Goal: Task Accomplishment & Management: Use online tool/utility

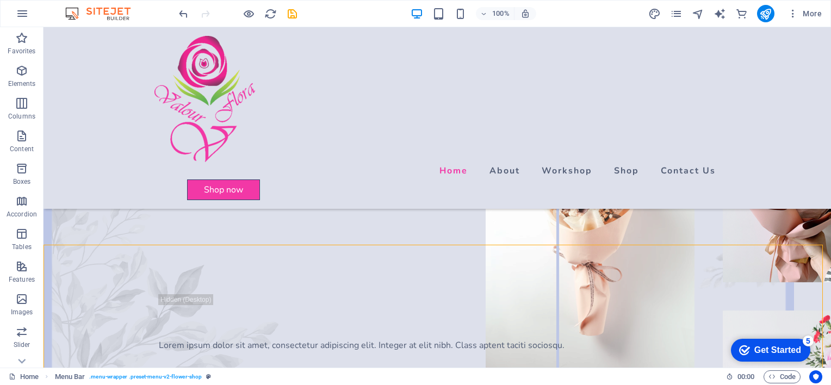
scroll to position [163, 0]
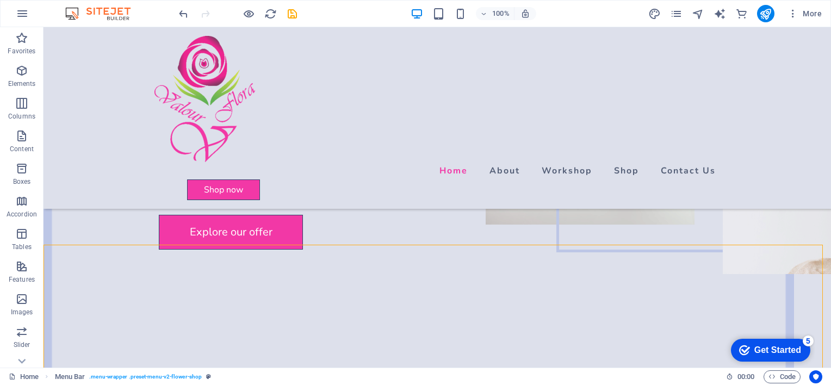
drag, startPoint x: 520, startPoint y: 67, endPoint x: 321, endPoint y: 65, distance: 199.0
click at [520, 67] on div "Home About Workshop Shop Contact Us Shop now Shop now" at bounding box center [437, 118] width 787 height 182
select select "header"
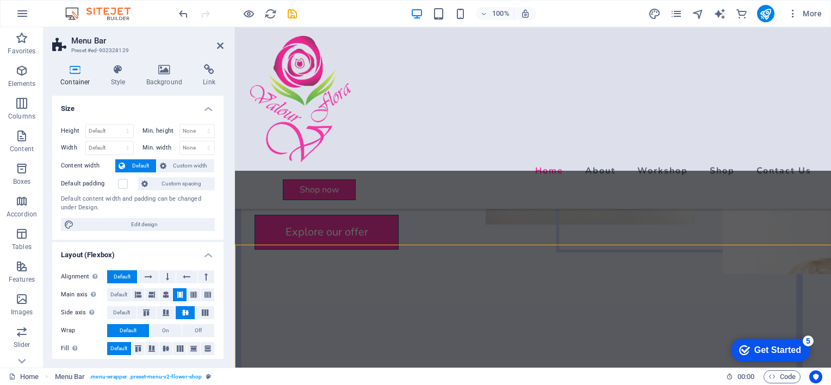
click at [394, 62] on div "Home About Workshop Shop Contact Us Shop now Shop now" at bounding box center [533, 118] width 596 height 182
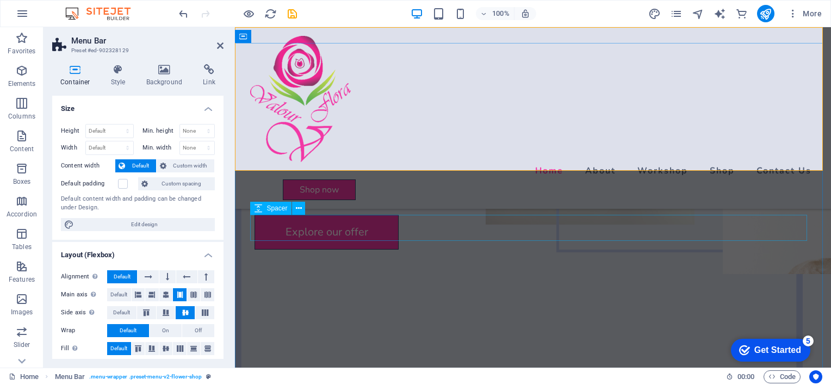
click at [264, 210] on div "Spacer" at bounding box center [270, 208] width 41 height 13
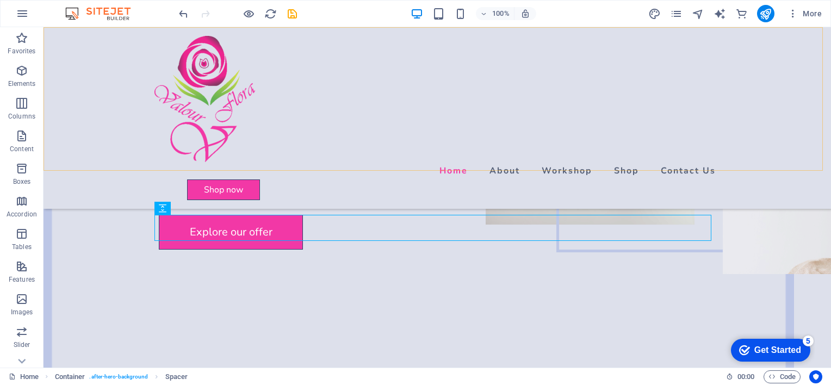
click at [406, 137] on div "Home About Workshop Shop Contact Us Shop now Shop now" at bounding box center [437, 118] width 787 height 182
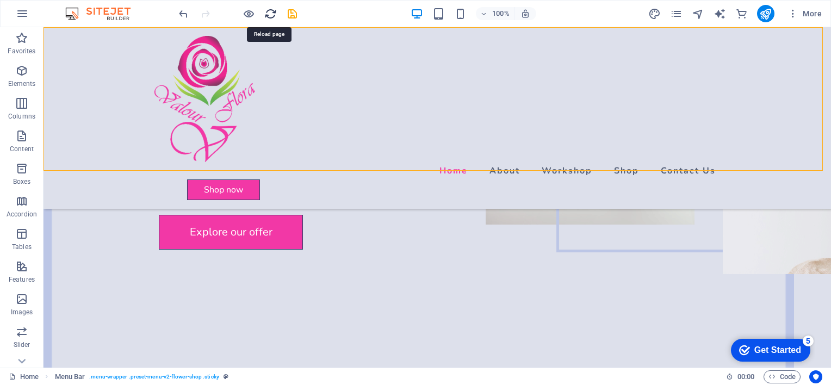
click at [272, 14] on icon "reload" at bounding box center [270, 14] width 13 height 13
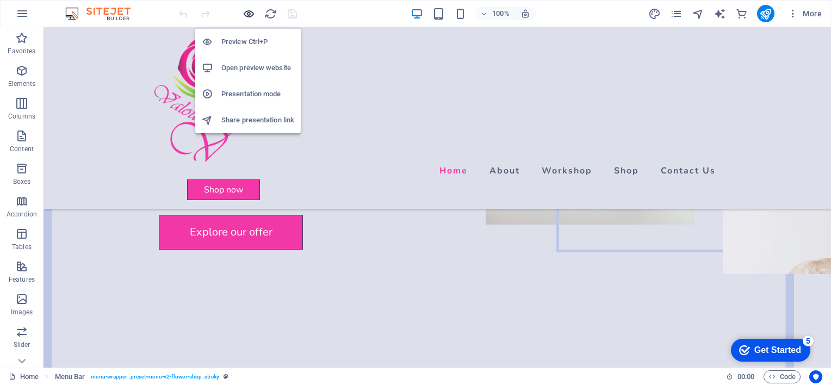
click at [251, 13] on icon "button" at bounding box center [249, 14] width 13 height 13
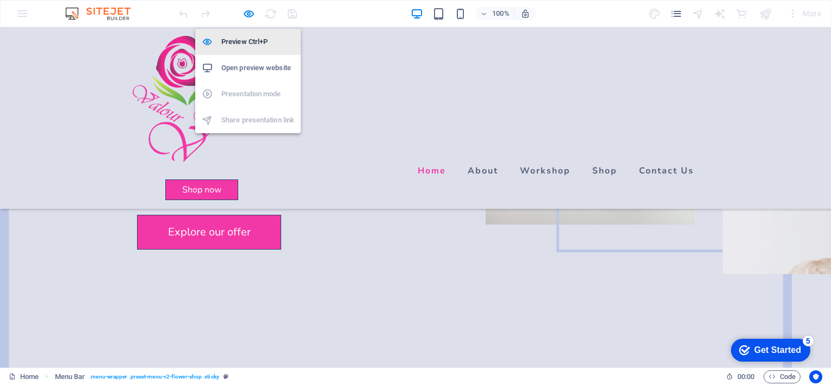
click at [252, 39] on h6 "Preview Ctrl+P" at bounding box center [257, 41] width 73 height 13
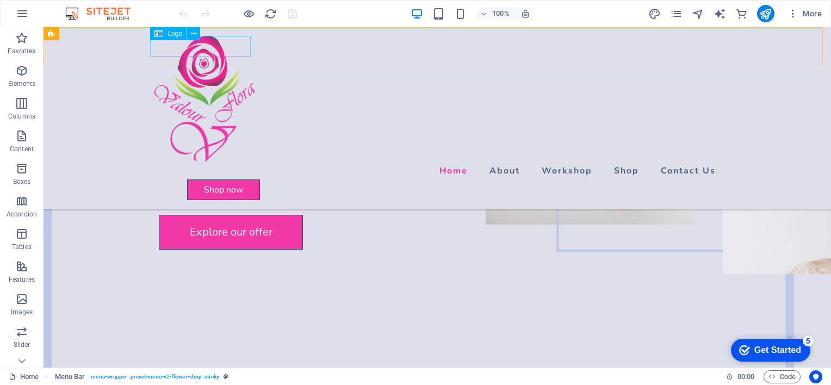
click at [173, 35] on span "Logo" at bounding box center [174, 33] width 15 height 7
click at [193, 36] on icon at bounding box center [194, 33] width 6 height 11
click at [169, 34] on span "Logo" at bounding box center [174, 33] width 15 height 7
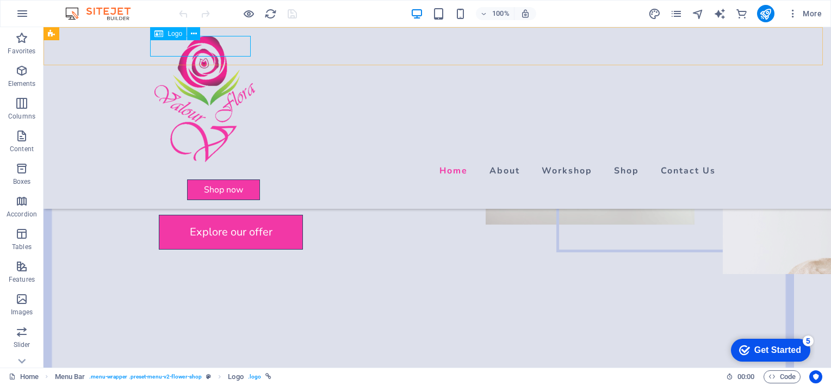
select select "px"
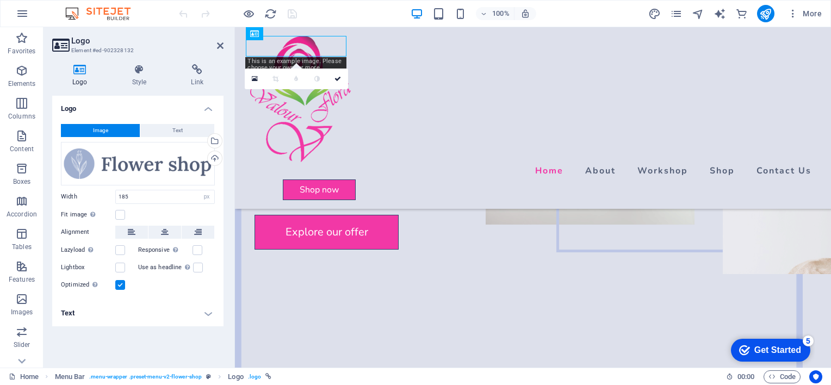
click at [107, 128] on span "Image" at bounding box center [100, 130] width 15 height 13
click at [158, 170] on div "Drag files here, click to choose files or select files from Files or our free s…" at bounding box center [138, 164] width 154 height 44
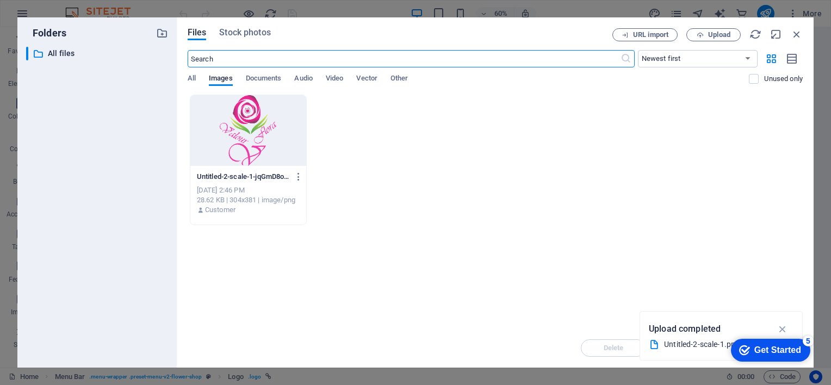
click at [226, 147] on div at bounding box center [248, 130] width 116 height 71
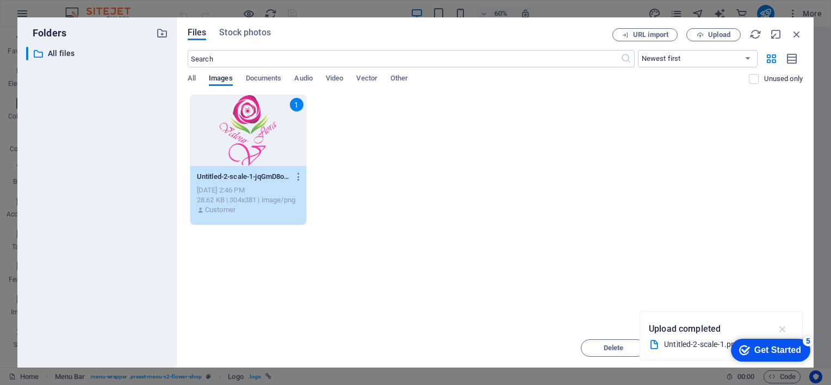
click at [781, 331] on icon "button" at bounding box center [782, 329] width 13 height 12
click at [596, 198] on div "1 Untitled-2-scale-1-jqGmD8ode641tcNlK50jYg.png Untitled-2-scale-1-jqGmD8ode641…" at bounding box center [495, 160] width 615 height 131
click at [222, 138] on div "1" at bounding box center [248, 130] width 116 height 71
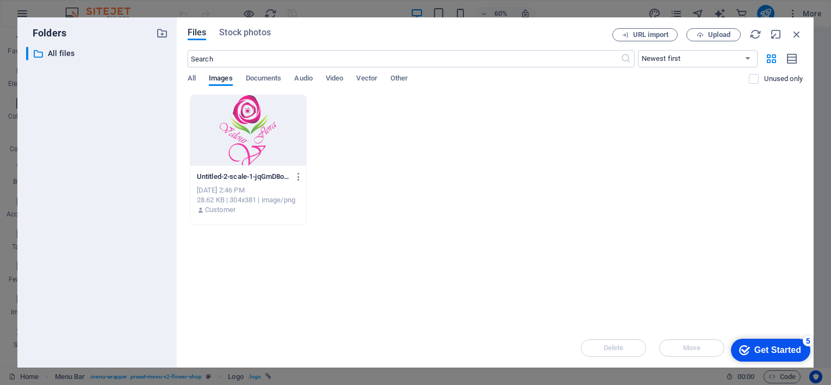
click at [222, 137] on div at bounding box center [248, 130] width 116 height 71
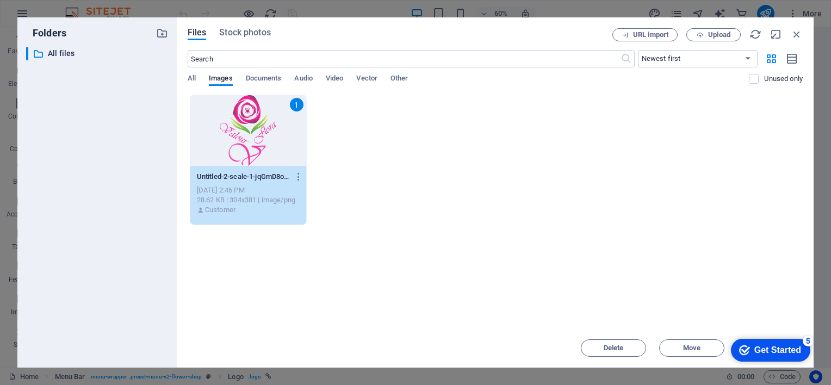
click at [222, 137] on div "1" at bounding box center [248, 130] width 116 height 71
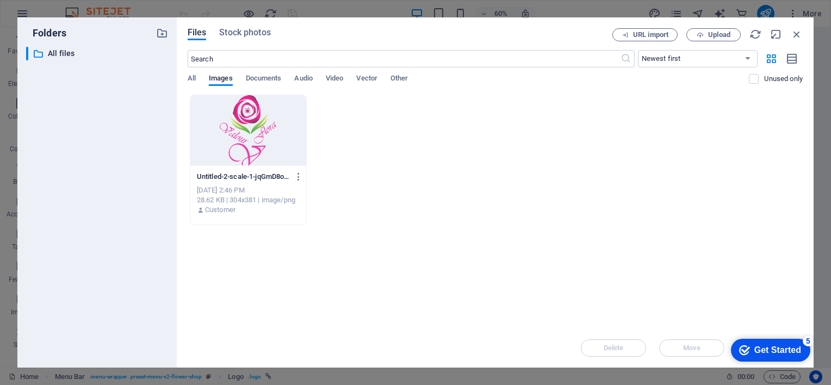
click at [222, 137] on div at bounding box center [248, 130] width 116 height 71
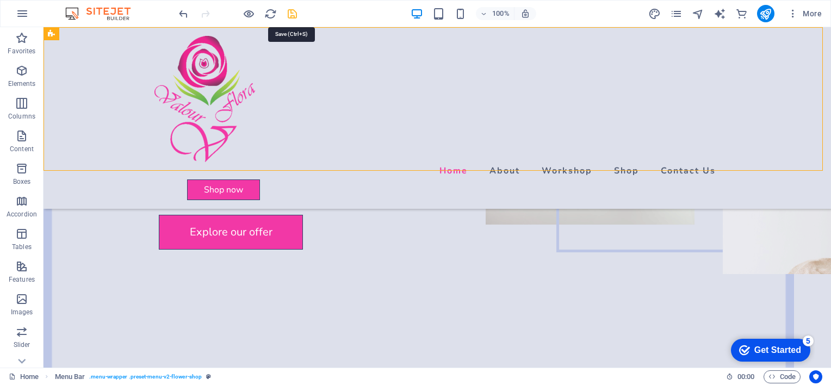
click at [294, 13] on icon "save" at bounding box center [292, 14] width 13 height 13
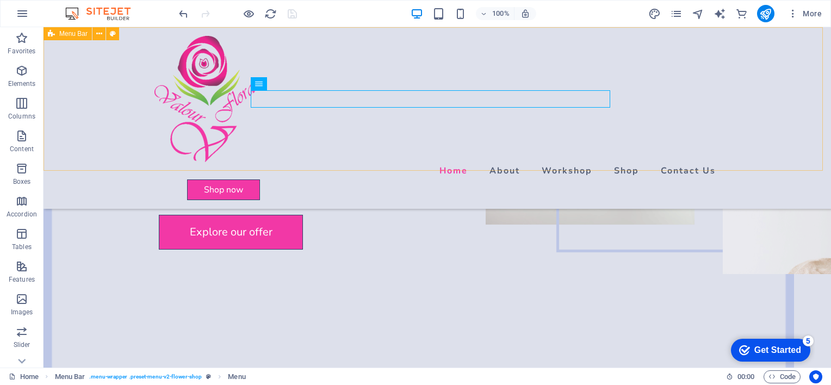
click at [64, 36] on span "Menu Bar" at bounding box center [73, 33] width 28 height 7
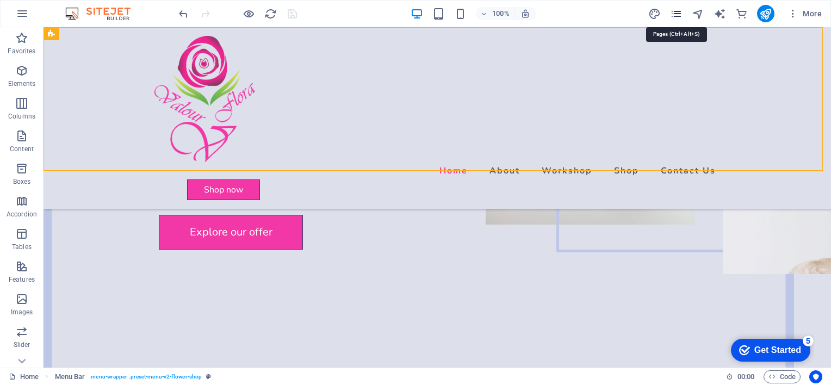
click at [676, 17] on icon "pages" at bounding box center [676, 14] width 13 height 13
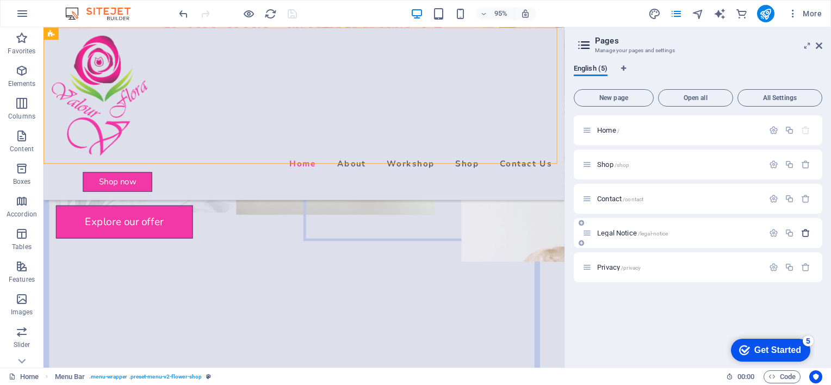
click at [808, 232] on icon "button" at bounding box center [805, 232] width 9 height 9
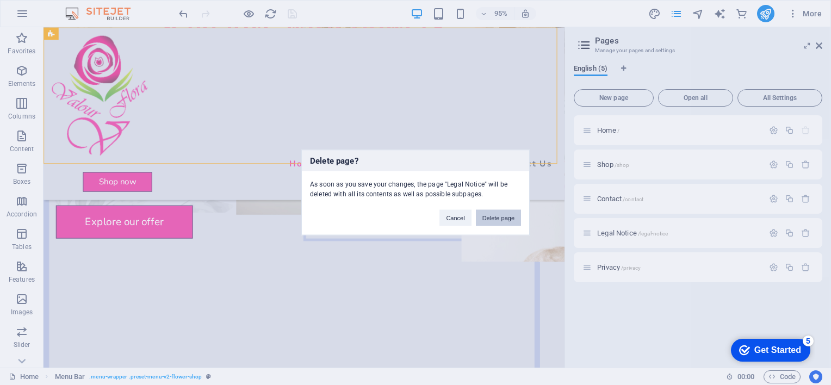
click at [498, 220] on button "Delete page" at bounding box center [498, 218] width 45 height 16
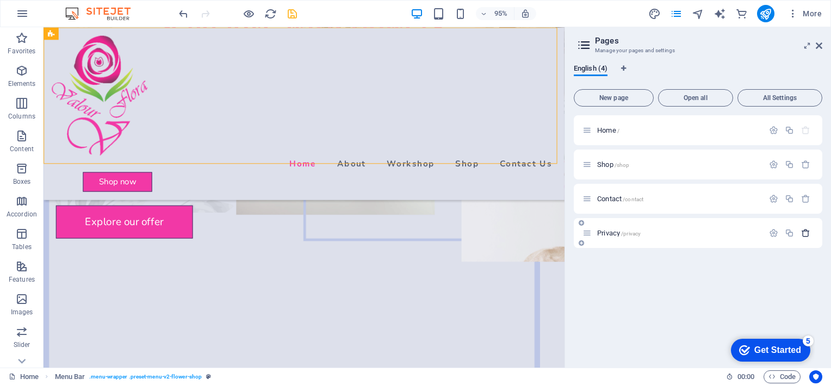
click at [812, 233] on button "button" at bounding box center [806, 232] width 16 height 9
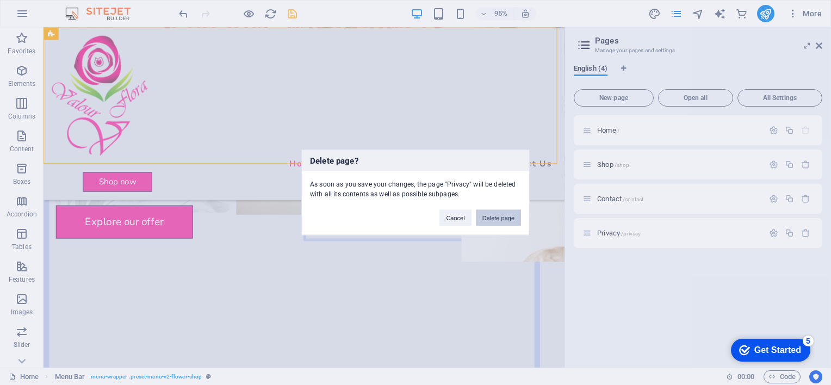
click at [489, 222] on button "Delete page" at bounding box center [498, 218] width 45 height 16
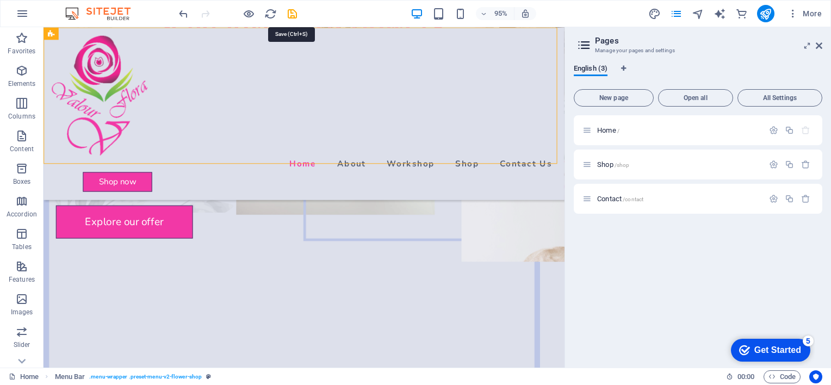
click at [296, 14] on icon "save" at bounding box center [292, 14] width 13 height 13
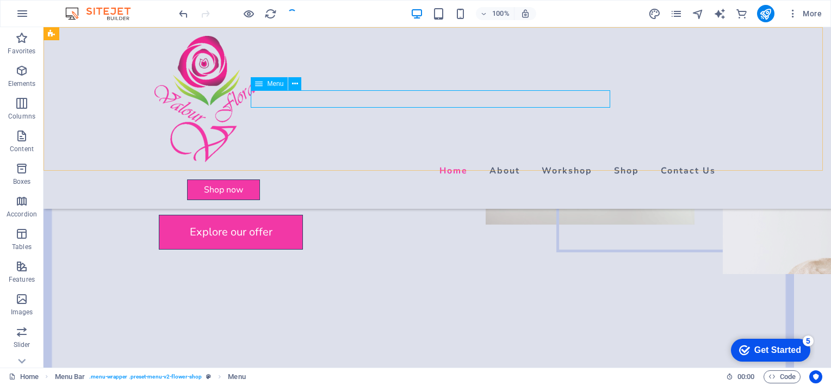
click at [280, 83] on span "Menu" at bounding box center [275, 83] width 16 height 7
click at [265, 83] on div "Menu" at bounding box center [269, 83] width 37 height 13
select select
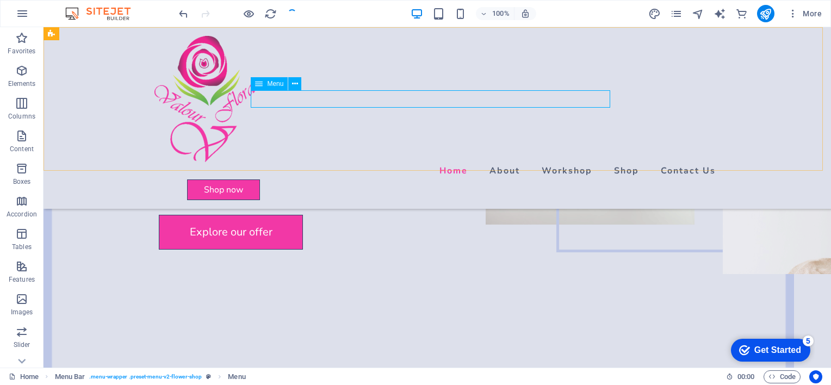
select select
select select "1"
select select
select select "2"
select select
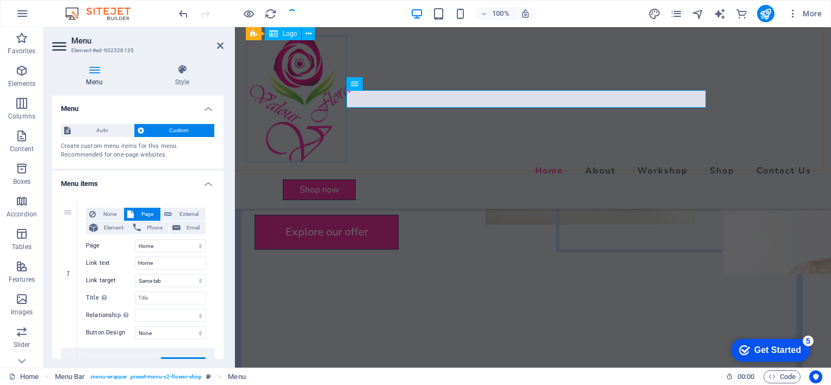
select select "1"
click at [90, 68] on icon at bounding box center [94, 69] width 84 height 11
click at [96, 70] on icon at bounding box center [94, 69] width 84 height 11
click at [57, 47] on icon at bounding box center [60, 46] width 16 height 17
click at [222, 46] on icon at bounding box center [220, 45] width 7 height 9
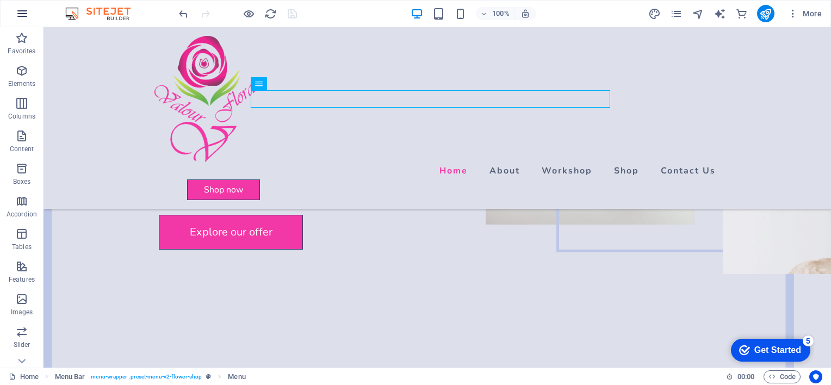
click at [23, 10] on icon "button" at bounding box center [22, 13] width 13 height 13
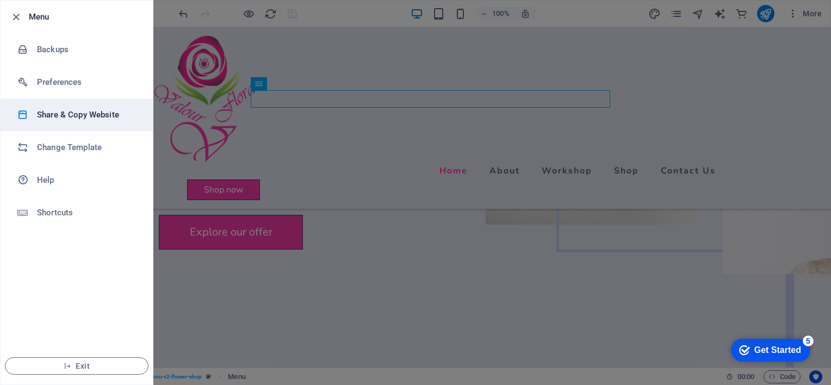
click at [80, 115] on h6 "Share & Copy Website" at bounding box center [87, 114] width 101 height 13
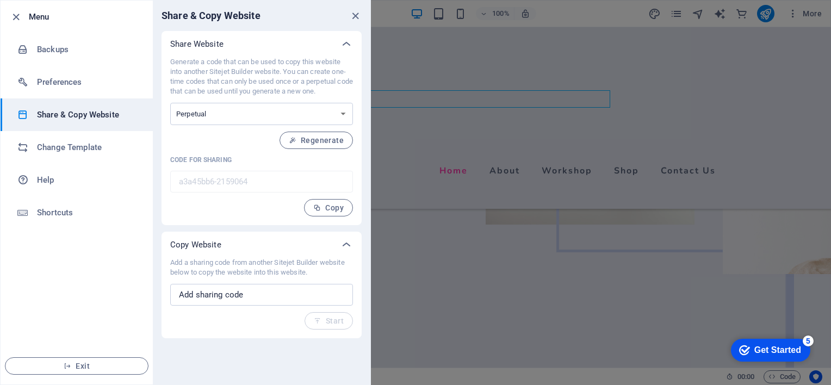
click at [356, 20] on icon "close" at bounding box center [355, 16] width 13 height 13
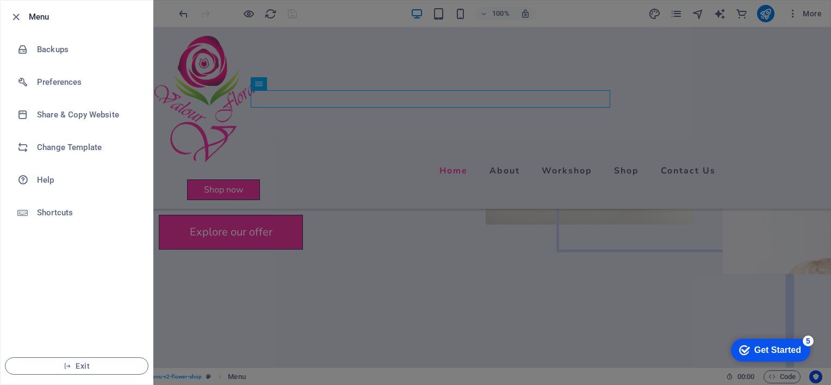
click at [439, 140] on div at bounding box center [415, 192] width 831 height 385
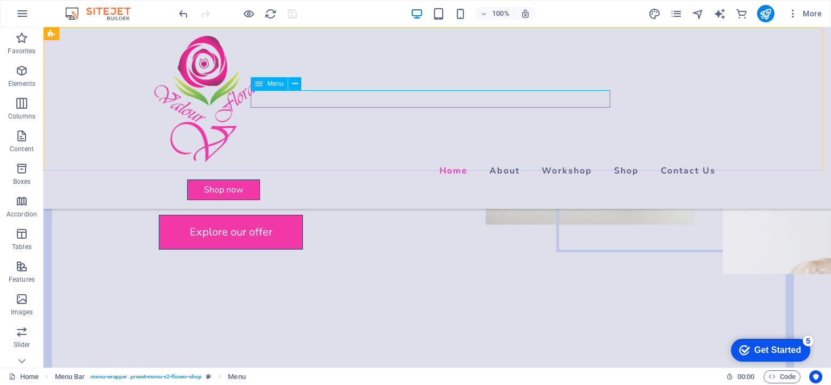
click at [266, 82] on div "Menu" at bounding box center [269, 83] width 37 height 13
select select
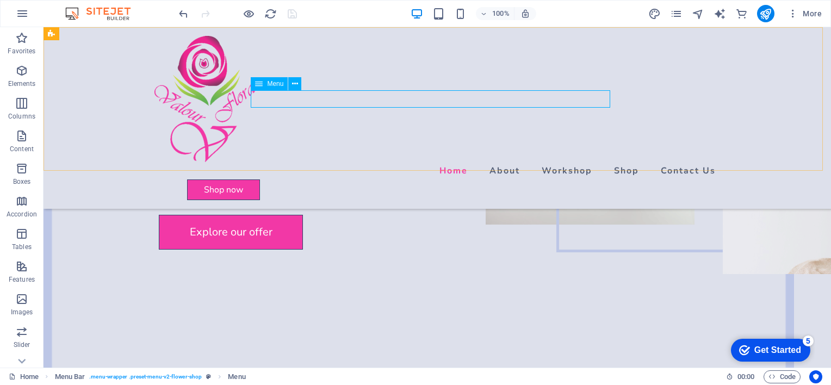
select select
select select "1"
select select
select select "2"
select select
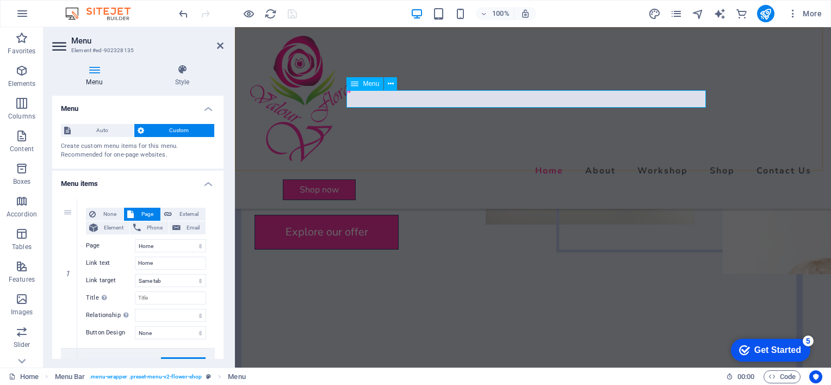
click at [377, 84] on span "Menu" at bounding box center [371, 83] width 16 height 7
click at [395, 85] on button at bounding box center [390, 83] width 13 height 13
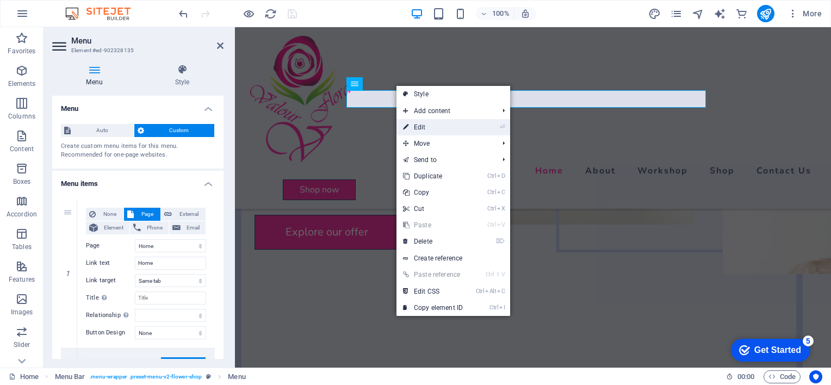
click at [424, 126] on link "⏎ Edit" at bounding box center [432, 127] width 73 height 16
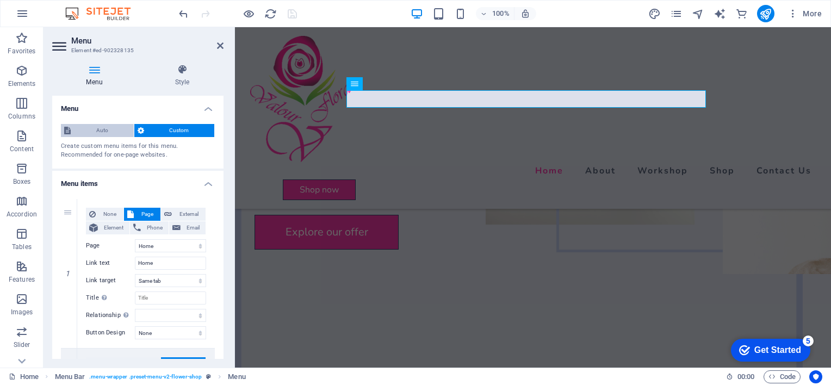
click at [105, 127] on span "Auto" at bounding box center [102, 130] width 57 height 13
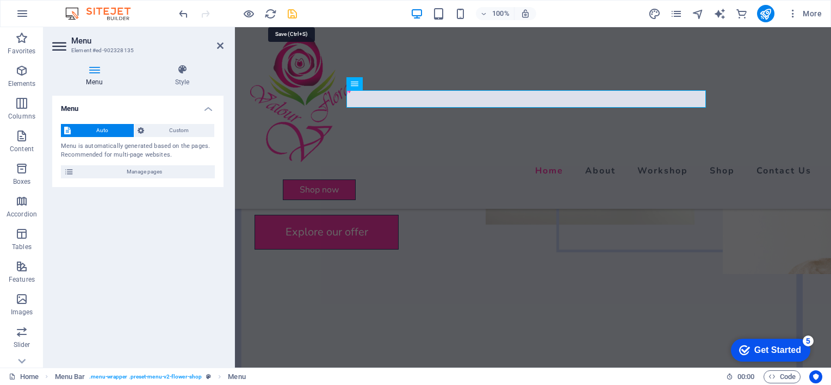
click at [287, 14] on icon "save" at bounding box center [292, 14] width 13 height 13
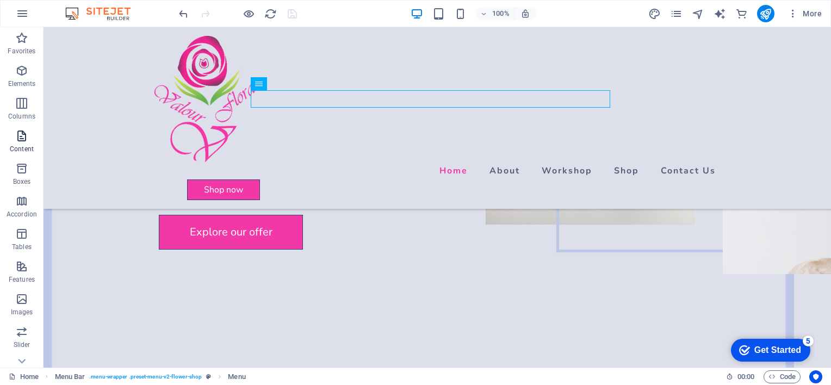
click at [14, 137] on span "Content" at bounding box center [22, 142] width 44 height 26
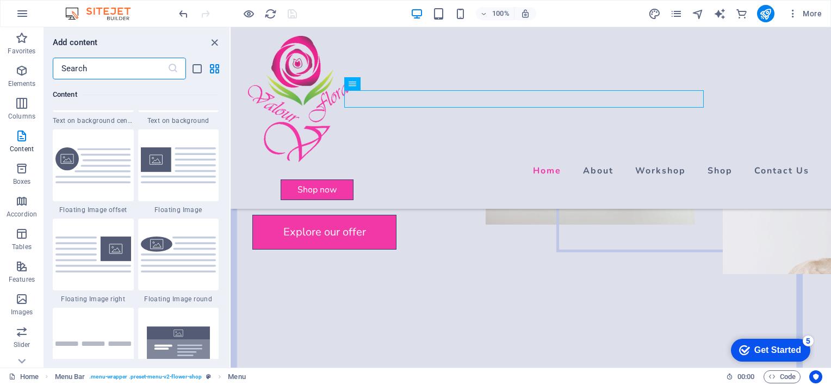
scroll to position [2338, 0]
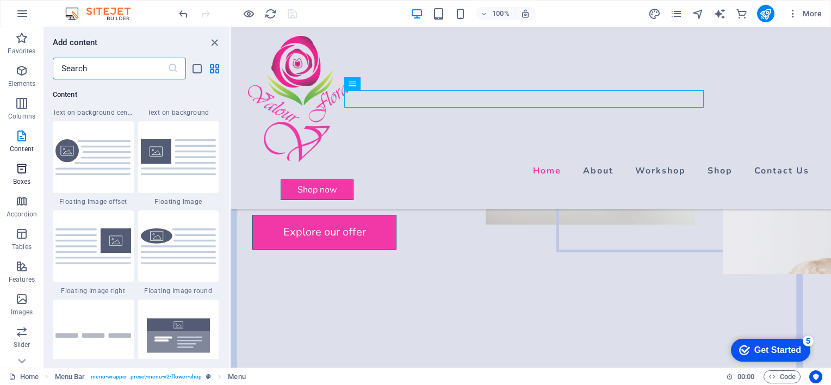
click at [18, 172] on icon "button" at bounding box center [21, 168] width 13 height 13
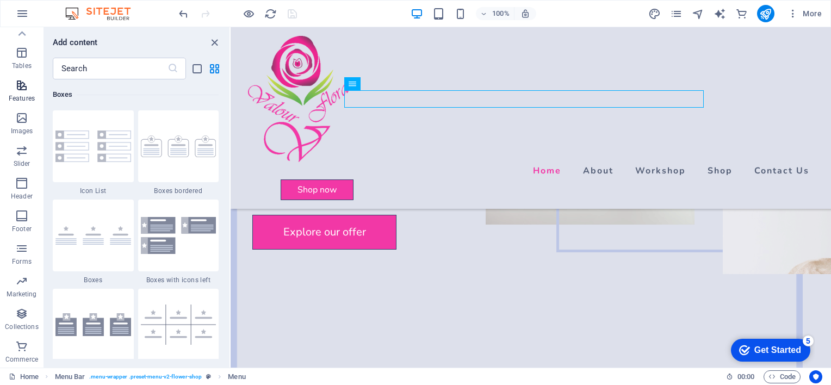
scroll to position [0, 0]
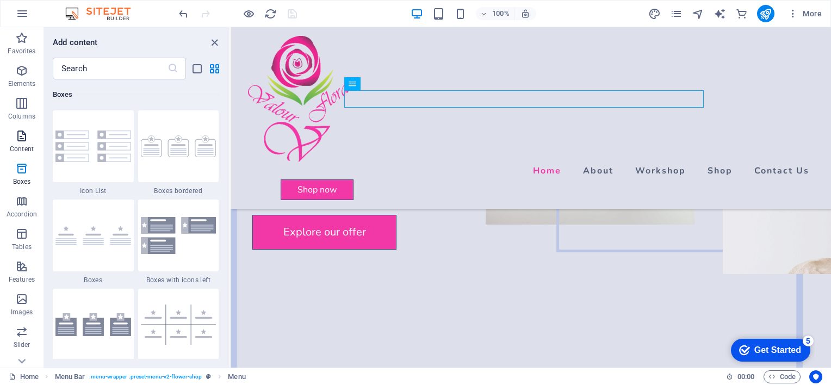
click at [26, 142] on span "Content" at bounding box center [22, 142] width 44 height 26
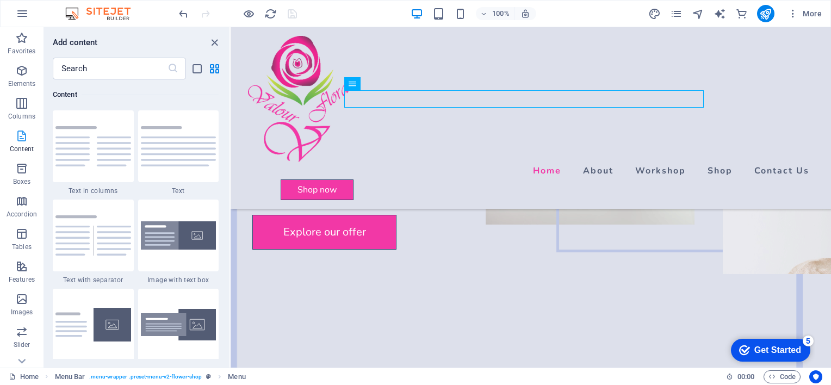
scroll to position [1903, 0]
click at [72, 147] on img at bounding box center [93, 146] width 76 height 40
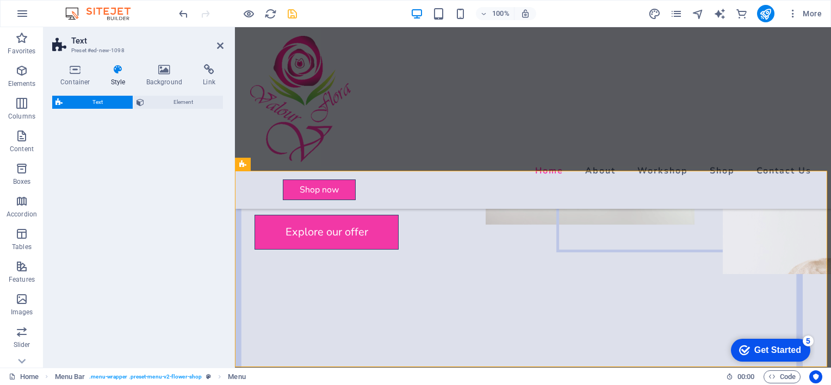
select select "rem"
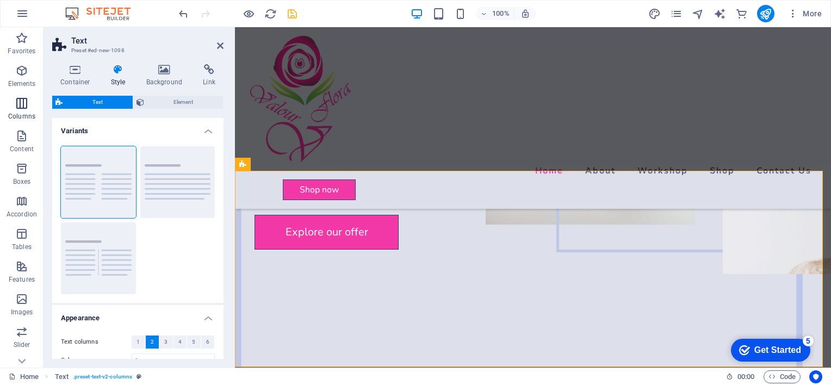
click at [27, 112] on p "Columns" at bounding box center [21, 116] width 27 height 9
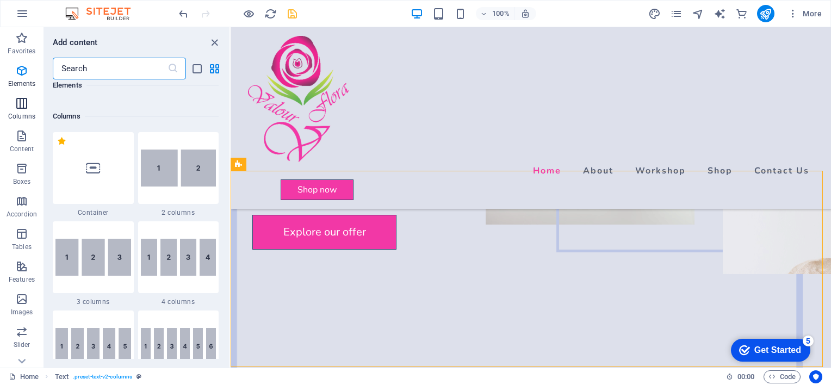
scroll to position [538, 0]
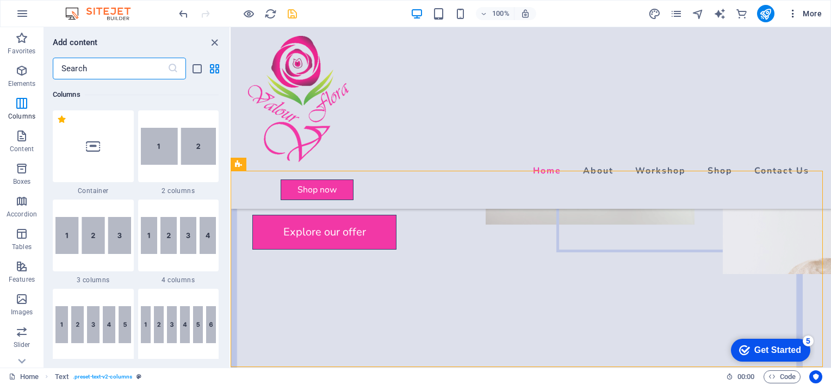
click at [794, 14] on icon "button" at bounding box center [792, 13] width 11 height 11
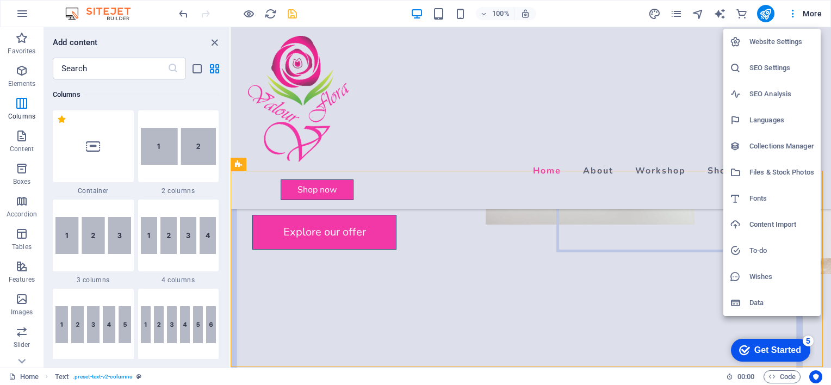
click at [759, 200] on h6 "Fonts" at bounding box center [781, 198] width 65 height 13
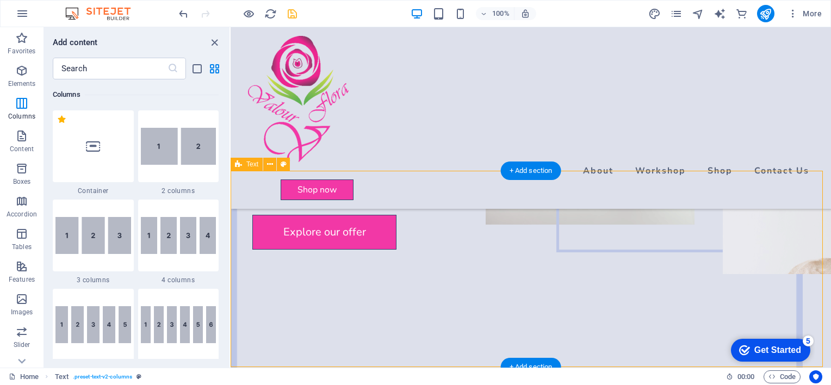
select select "popularity"
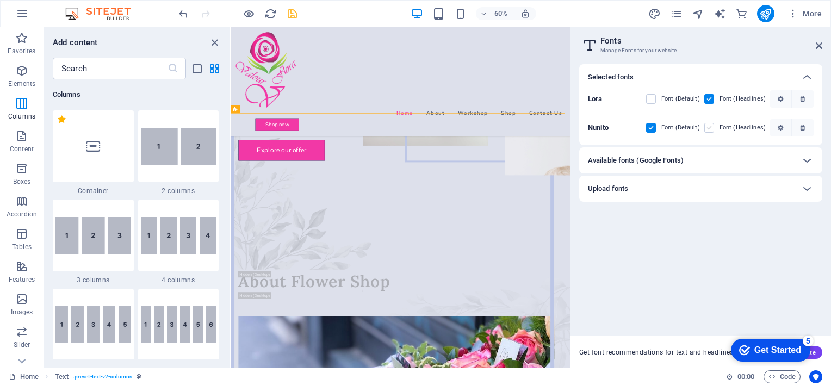
click at [711, 126] on label at bounding box center [709, 128] width 10 height 10
click at [0, 0] on input "checkbox" at bounding box center [0, 0] width 0 height 0
click at [656, 96] on label at bounding box center [651, 99] width 10 height 10
click at [0, 0] on input "checkbox" at bounding box center [0, 0] width 0 height 0
click at [656, 96] on label at bounding box center [651, 99] width 10 height 10
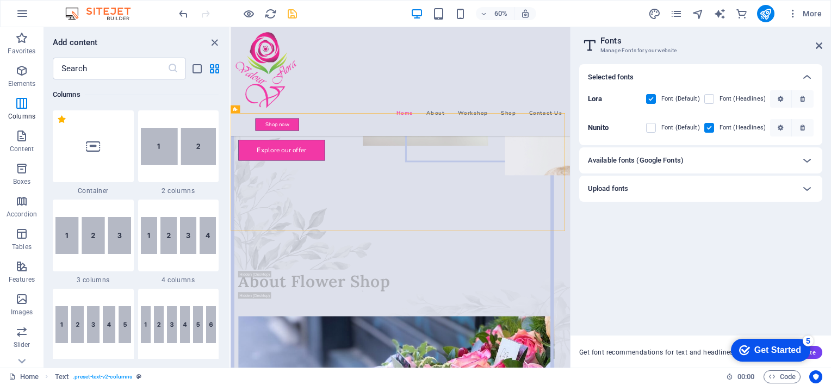
click at [0, 0] on input "checkbox" at bounding box center [0, 0] width 0 height 0
click at [653, 130] on label at bounding box center [651, 128] width 10 height 10
click at [0, 0] on input "checkbox" at bounding box center [0, 0] width 0 height 0
click at [808, 160] on icon at bounding box center [806, 160] width 13 height 13
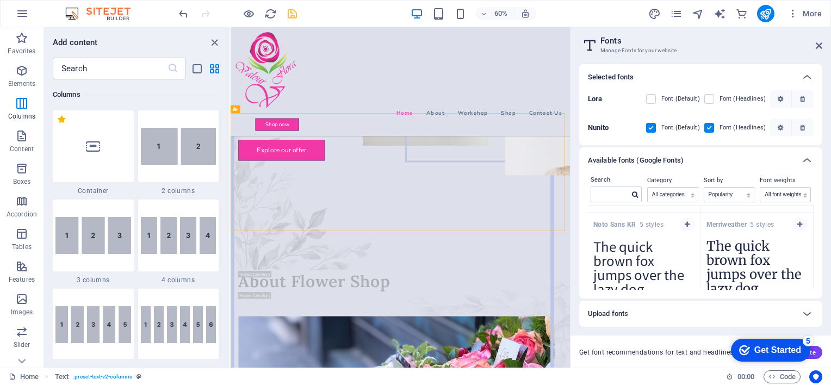
scroll to position [751, 0]
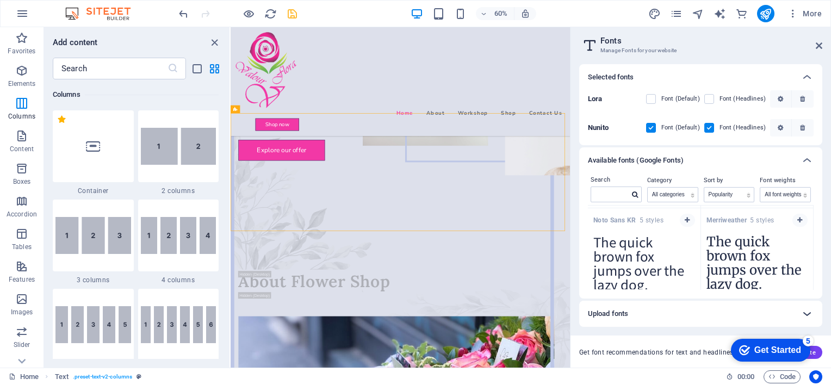
click at [805, 319] on icon at bounding box center [806, 313] width 13 height 13
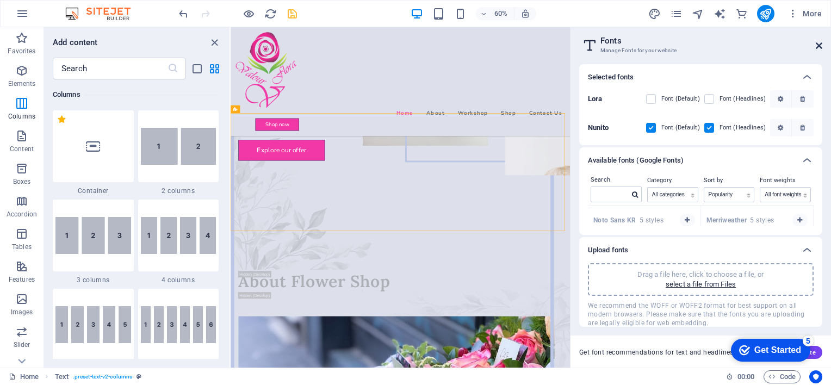
click at [819, 44] on icon at bounding box center [819, 45] width 7 height 9
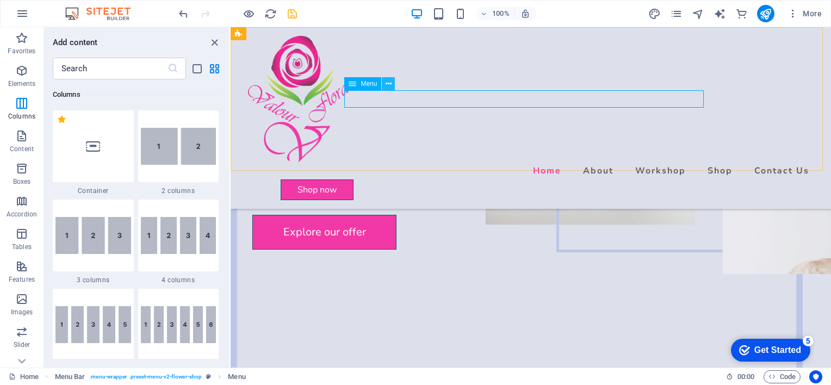
click at [387, 85] on icon at bounding box center [389, 83] width 6 height 11
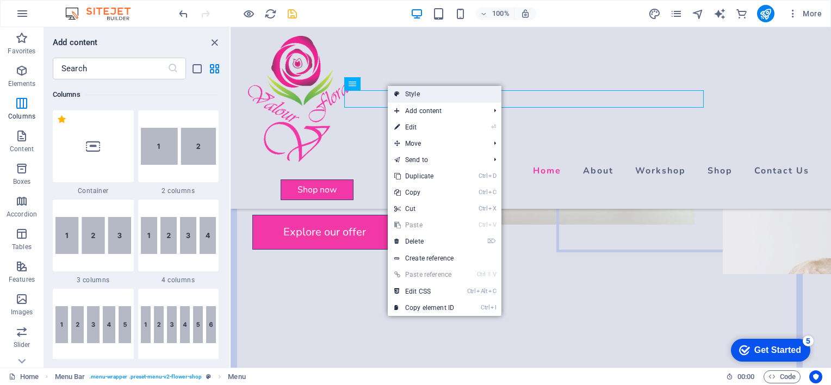
click at [436, 98] on link "Style" at bounding box center [445, 94] width 114 height 16
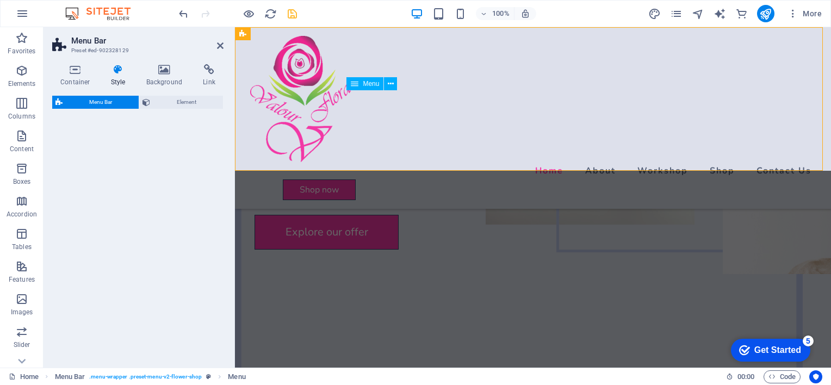
select select "rem"
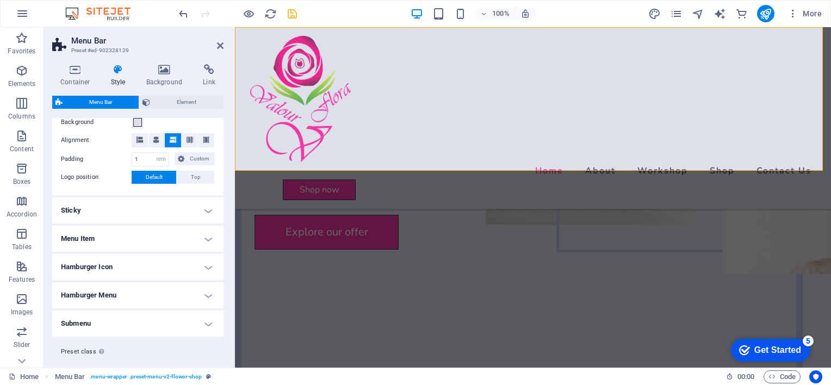
scroll to position [238, 0]
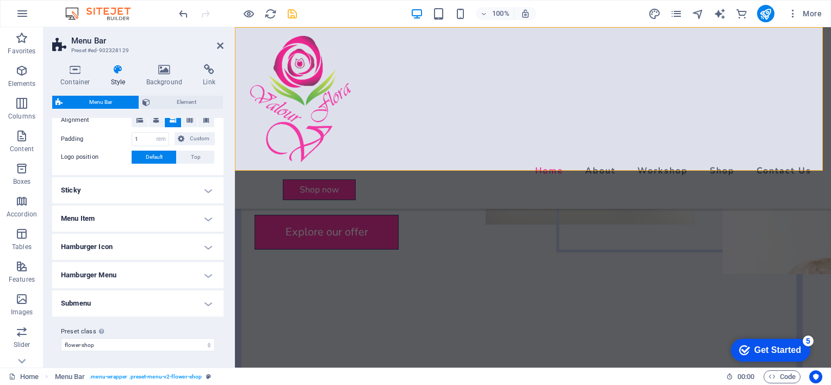
click at [191, 304] on h4 "Submenu" at bounding box center [137, 303] width 171 height 26
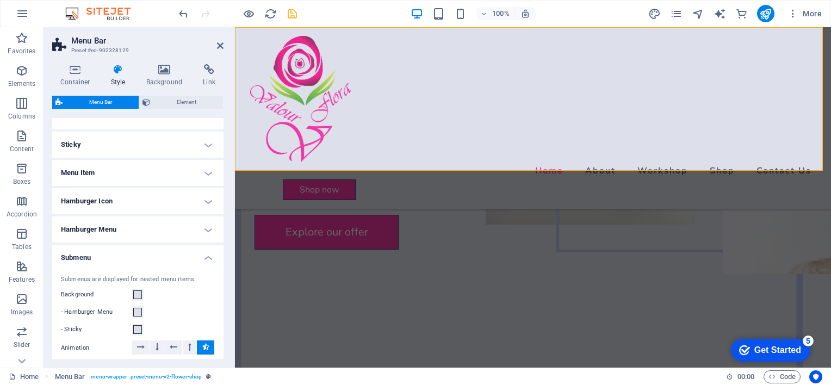
scroll to position [346, 0]
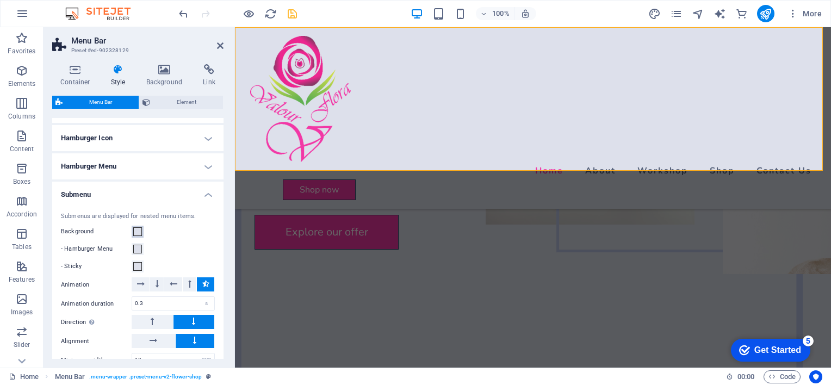
click at [136, 227] on span at bounding box center [137, 231] width 9 height 9
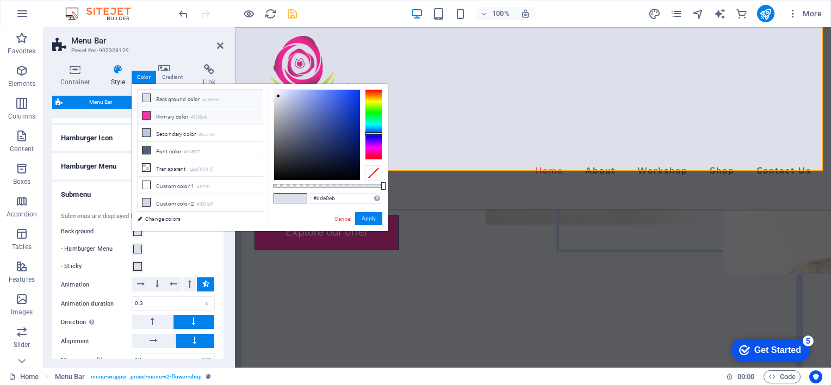
click at [161, 114] on li "Primary color #f238a6" at bounding box center [200, 115] width 125 height 17
type input "#f238a6"
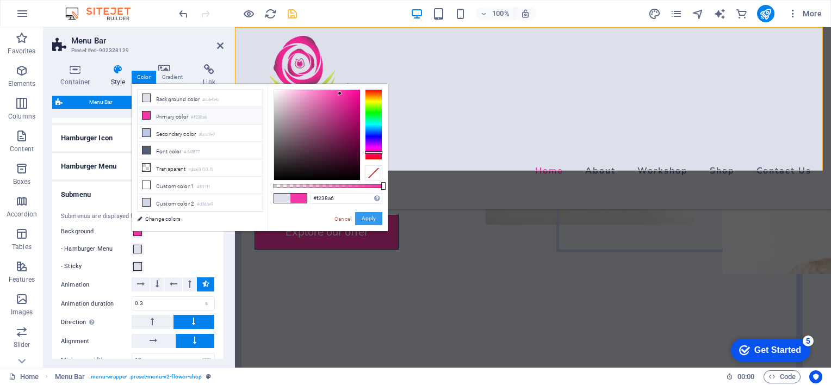
click at [362, 221] on button "Apply" at bounding box center [368, 218] width 27 height 13
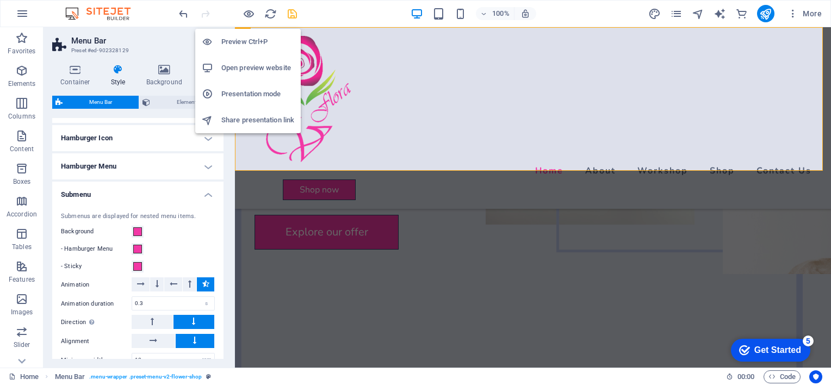
click at [243, 44] on h6 "Preview Ctrl+P" at bounding box center [257, 41] width 73 height 13
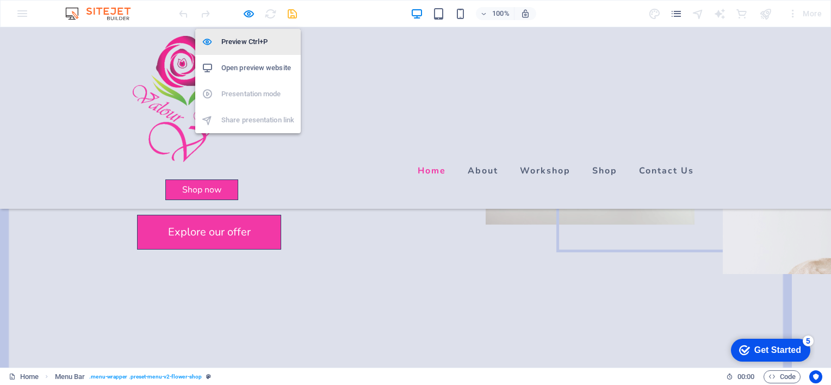
click at [246, 47] on h6 "Preview Ctrl+P" at bounding box center [257, 41] width 73 height 13
select select "rem"
select select "px"
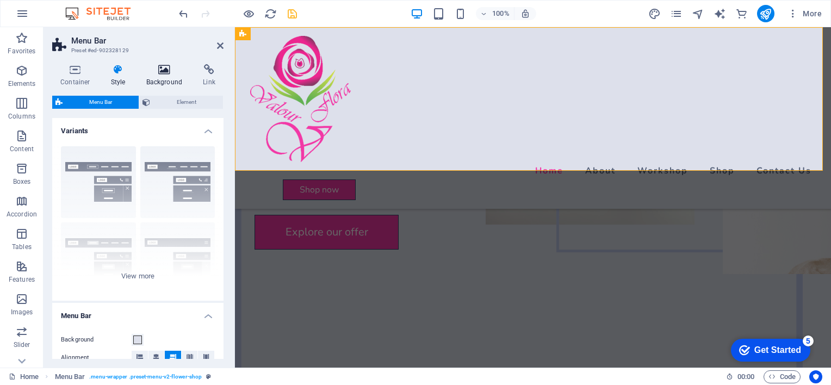
click at [173, 82] on h4 "Background" at bounding box center [166, 75] width 57 height 23
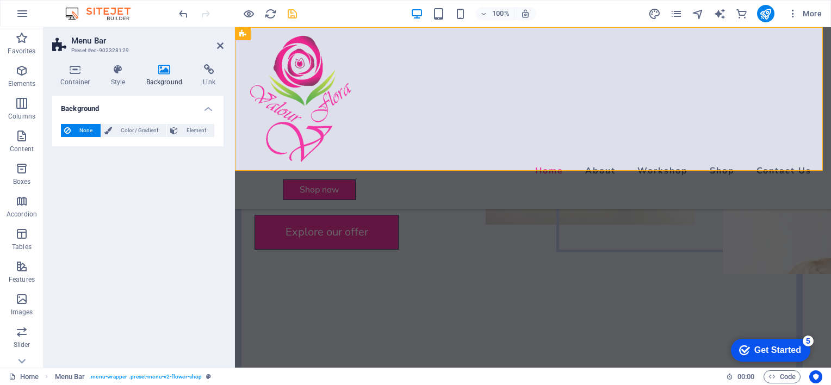
click at [88, 131] on span "None" at bounding box center [85, 130] width 23 height 13
click at [126, 134] on span "Color / Gradient" at bounding box center [139, 130] width 48 height 13
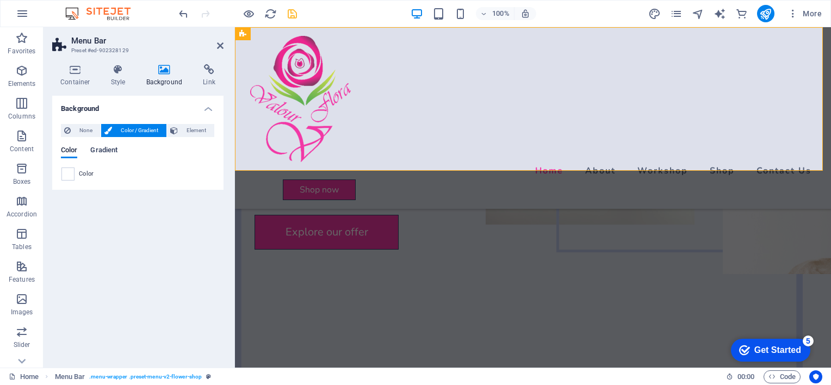
click at [102, 152] on span "Gradient" at bounding box center [103, 151] width 27 height 15
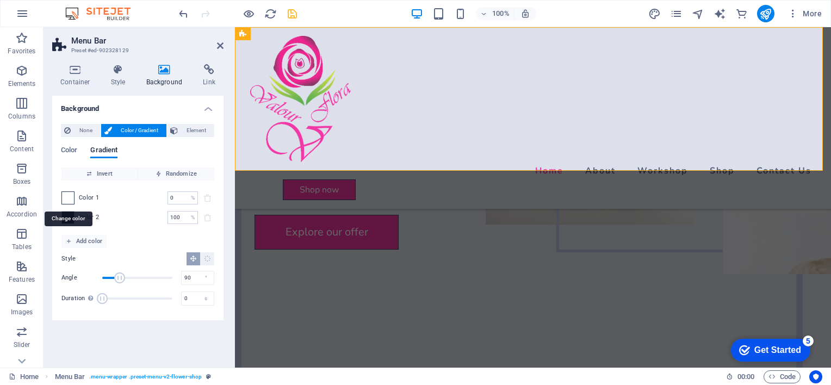
click at [73, 196] on span at bounding box center [68, 198] width 12 height 12
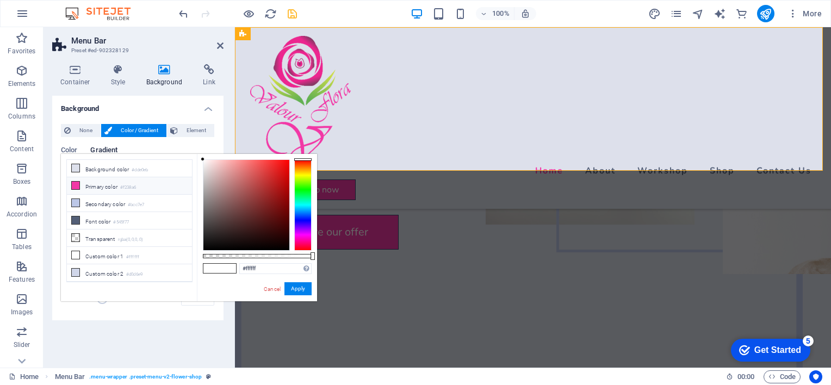
click at [76, 184] on icon at bounding box center [76, 186] width 8 height 8
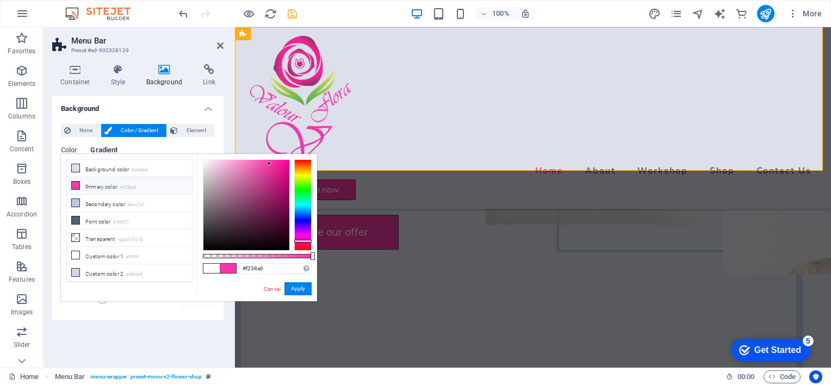
click at [76, 184] on icon at bounding box center [76, 186] width 8 height 8
click at [76, 170] on icon at bounding box center [76, 168] width 8 height 8
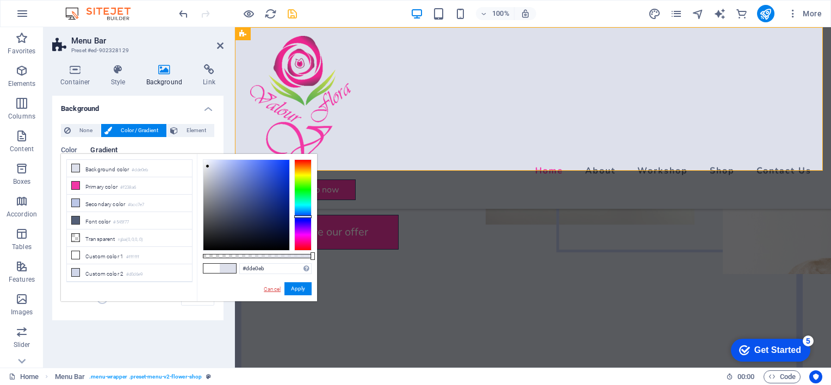
click at [268, 289] on link "Cancel" at bounding box center [272, 289] width 19 height 8
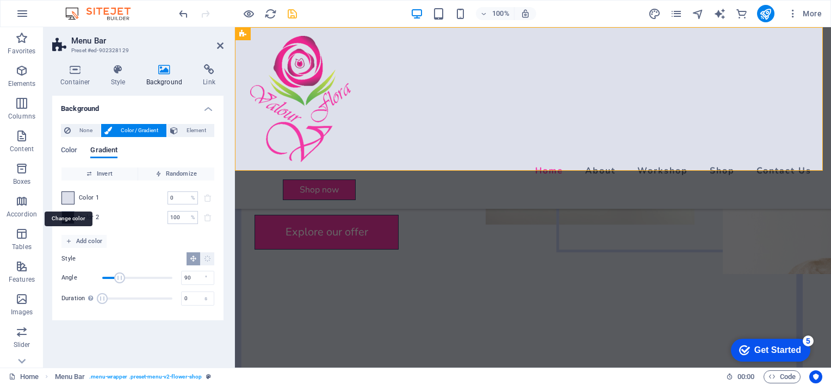
click at [66, 194] on span at bounding box center [68, 198] width 12 height 12
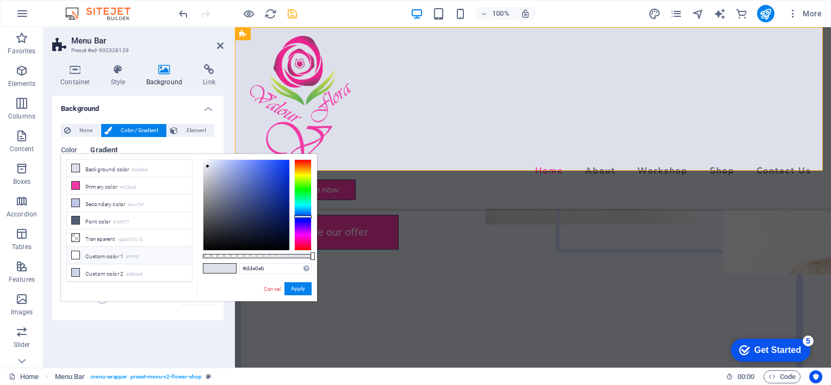
click at [76, 255] on span at bounding box center [75, 255] width 9 height 9
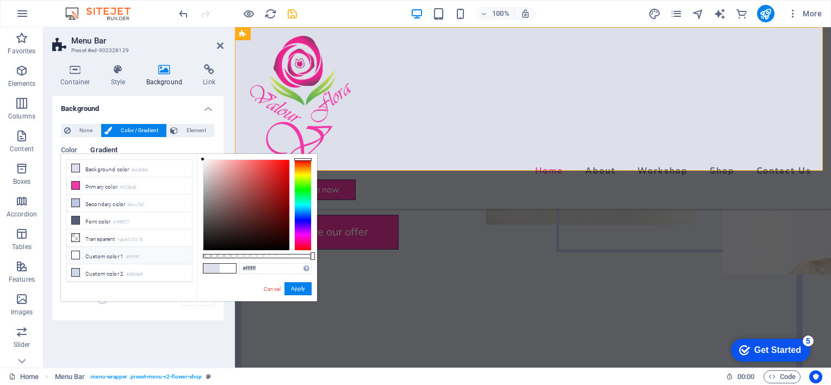
click at [76, 251] on icon at bounding box center [76, 255] width 8 height 8
click at [87, 127] on span "None" at bounding box center [85, 130] width 23 height 13
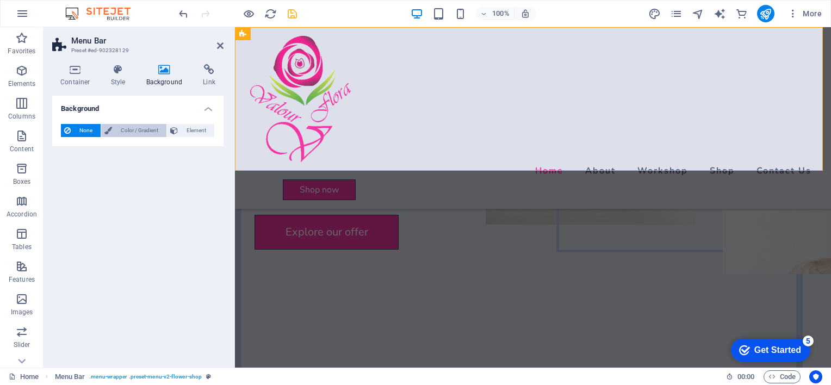
click at [140, 133] on span "Color / Gradient" at bounding box center [139, 130] width 48 height 13
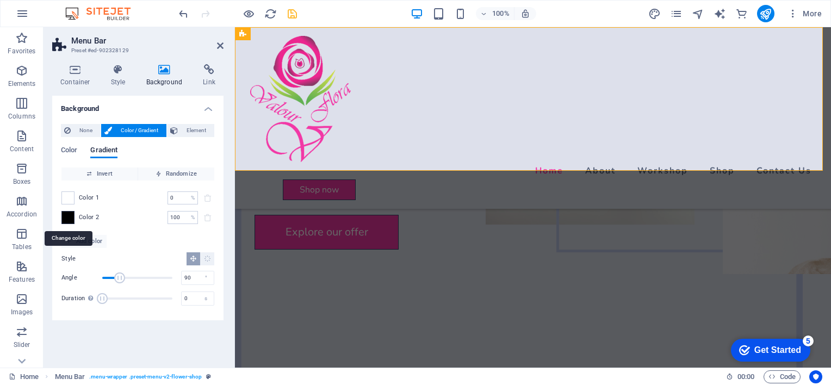
click at [69, 215] on span at bounding box center [68, 218] width 12 height 12
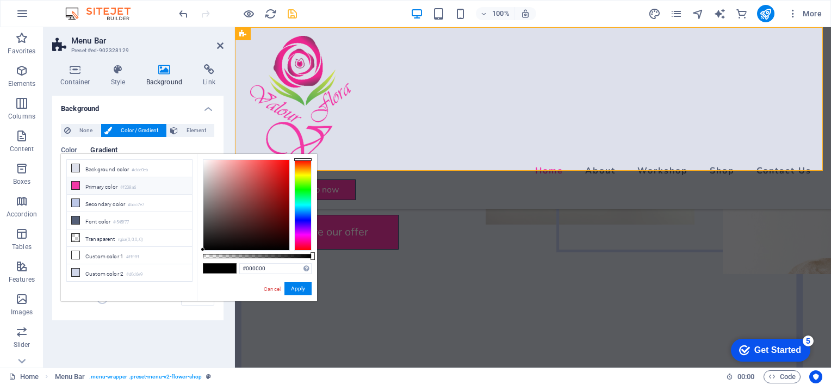
click at [80, 179] on li "Primary color #f238a6" at bounding box center [129, 185] width 125 height 17
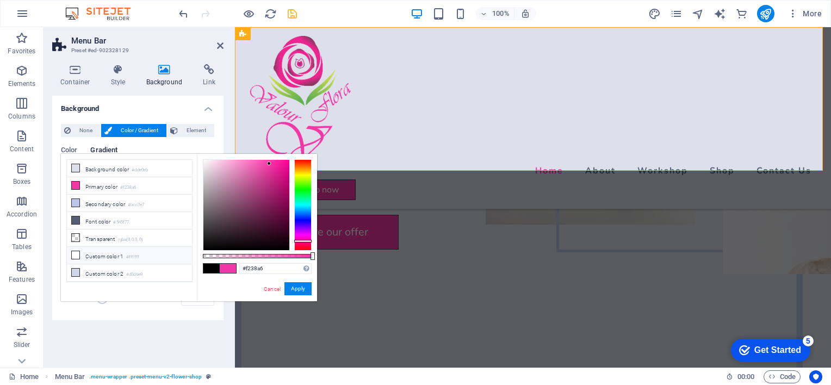
click at [80, 251] on li "Custom color 1 #ffffff" at bounding box center [129, 255] width 125 height 17
type input "#ffffff"
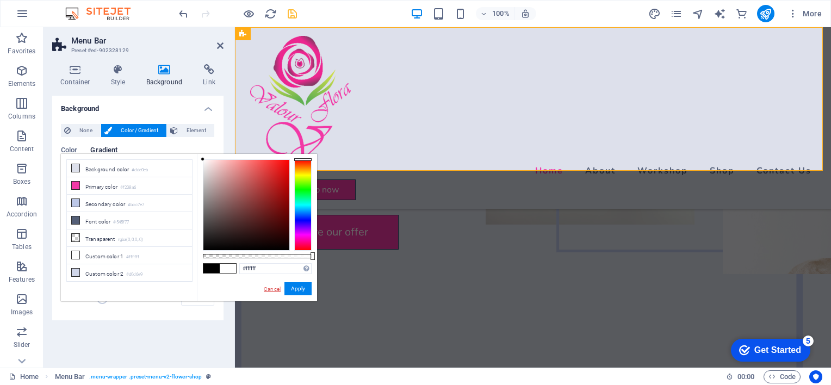
click at [263, 291] on link "Cancel" at bounding box center [272, 289] width 19 height 8
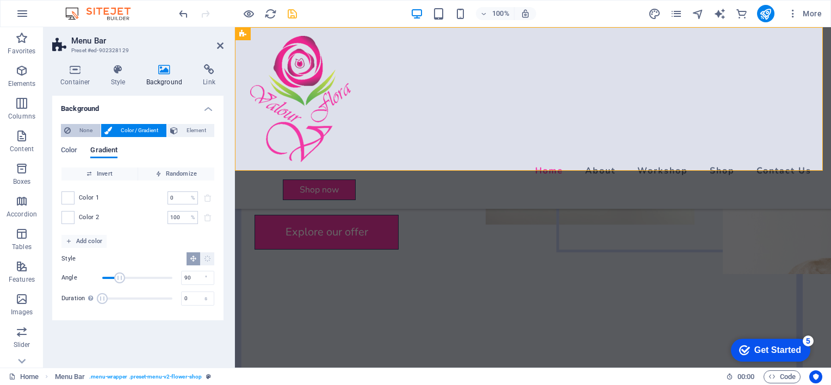
click at [81, 132] on span "None" at bounding box center [85, 130] width 23 height 13
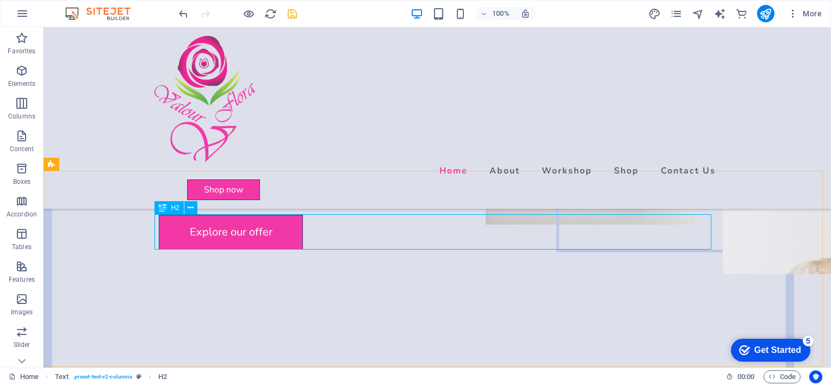
click at [166, 206] on icon at bounding box center [163, 207] width 8 height 13
click at [167, 206] on div "H2" at bounding box center [168, 207] width 29 height 13
click at [189, 206] on div "Menu Bar Menu Spacer Container Logo Spacer Drag here to replace the existing co…" at bounding box center [437, 197] width 787 height 340
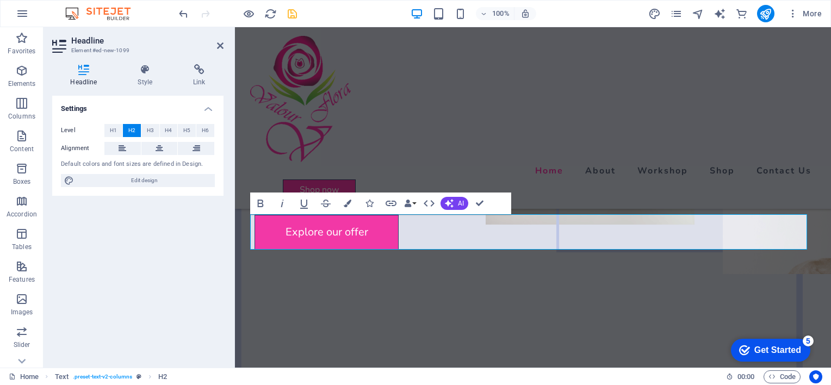
click at [189, 206] on div "Headline Element #ed-new-1099 Headline Style Link Settings Level H1 H2 H3 H4 H5…" at bounding box center [437, 197] width 787 height 340
click at [159, 267] on div "Settings Level H1 H2 H3 H4 H5 H6 Alignment Default colors and font sizes are de…" at bounding box center [137, 227] width 171 height 263
click at [222, 44] on icon at bounding box center [220, 45] width 7 height 9
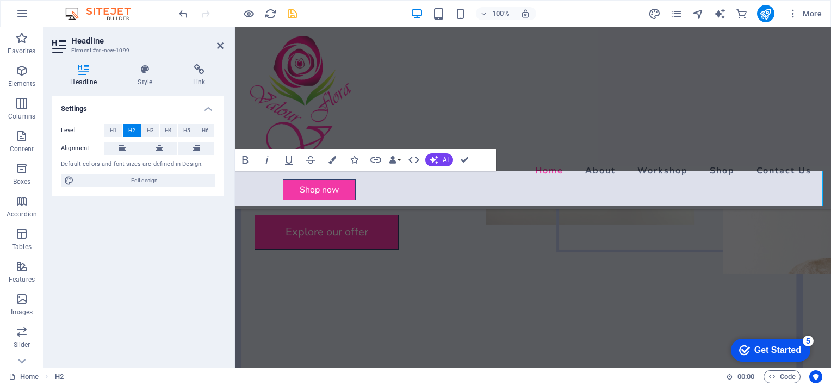
drag, startPoint x: 52, startPoint y: 165, endPoint x: 43, endPoint y: 185, distance: 21.6
click at [48, 185] on div "Headline Style Link Settings Level H1 H2 H3 H4 H5 H6 Alignment Default colors a…" at bounding box center [138, 211] width 189 height 312
click at [159, 150] on icon at bounding box center [160, 148] width 8 height 13
click at [218, 44] on icon at bounding box center [220, 45] width 7 height 9
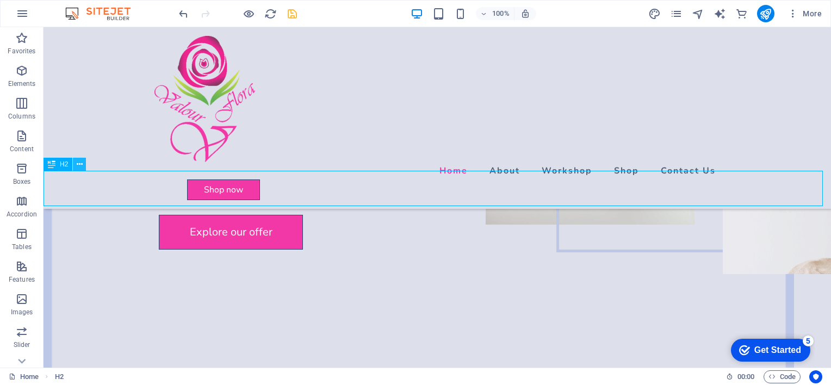
click at [82, 167] on icon at bounding box center [80, 164] width 6 height 11
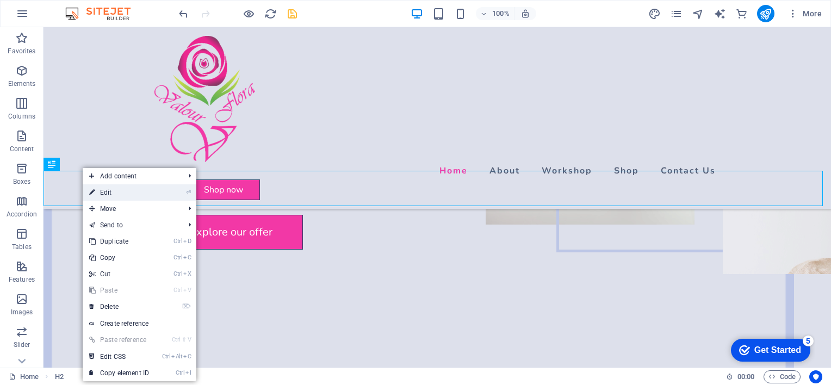
click at [104, 191] on link "⏎ Edit" at bounding box center [119, 192] width 73 height 16
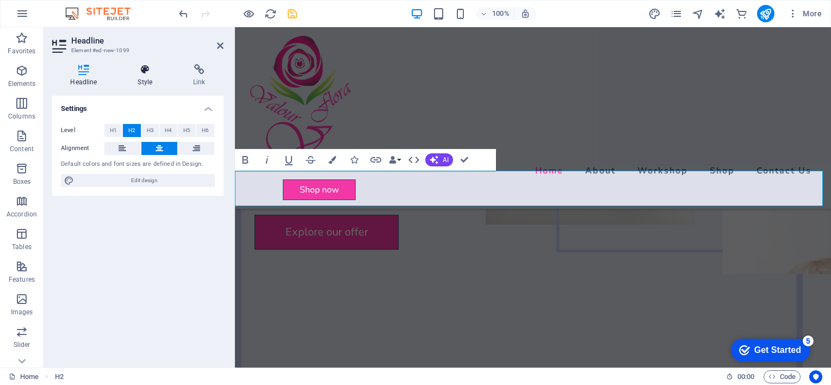
click at [141, 78] on h4 "Style" at bounding box center [147, 75] width 55 height 23
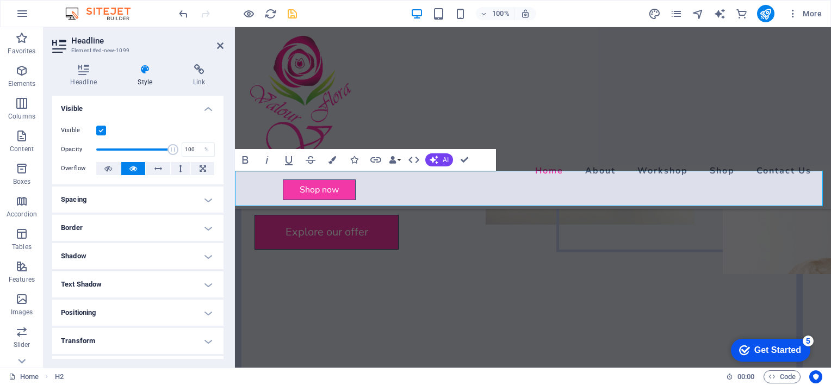
click at [185, 287] on h4 "Text Shadow" at bounding box center [137, 284] width 171 height 26
click at [145, 309] on button "None" at bounding box center [137, 306] width 48 height 13
click at [86, 305] on span "Default" at bounding box center [86, 306] width 17 height 13
click at [187, 260] on h4 "Shadow" at bounding box center [137, 256] width 171 height 26
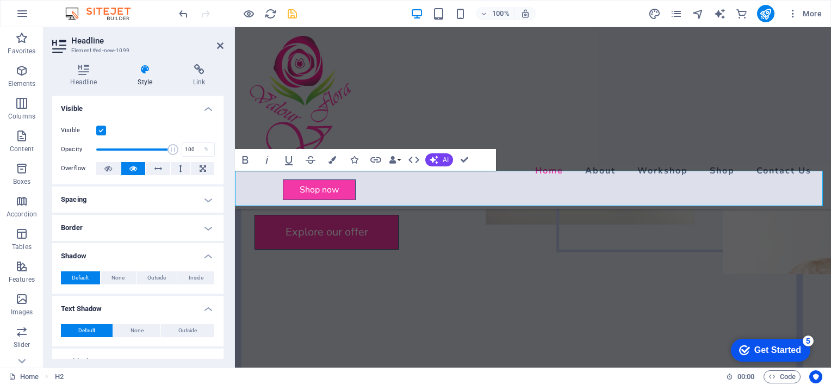
click at [150, 219] on h4 "Border" at bounding box center [137, 228] width 171 height 26
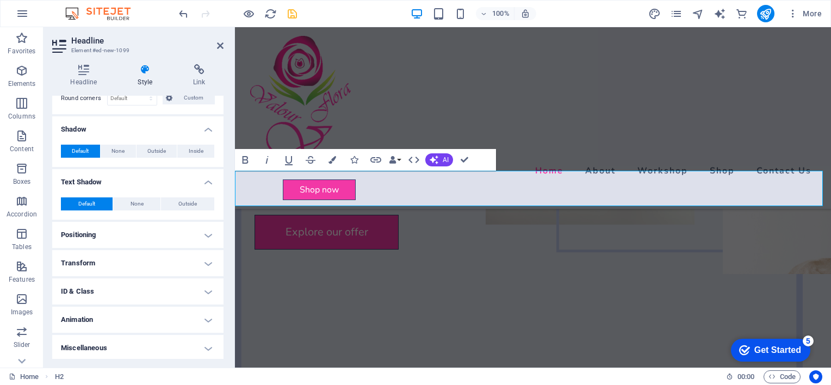
scroll to position [172, 0]
click at [132, 232] on h4 "Positioning" at bounding box center [137, 234] width 171 height 26
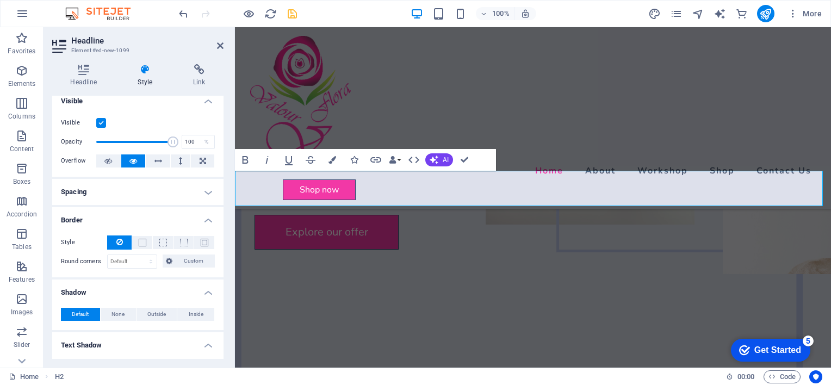
scroll to position [0, 0]
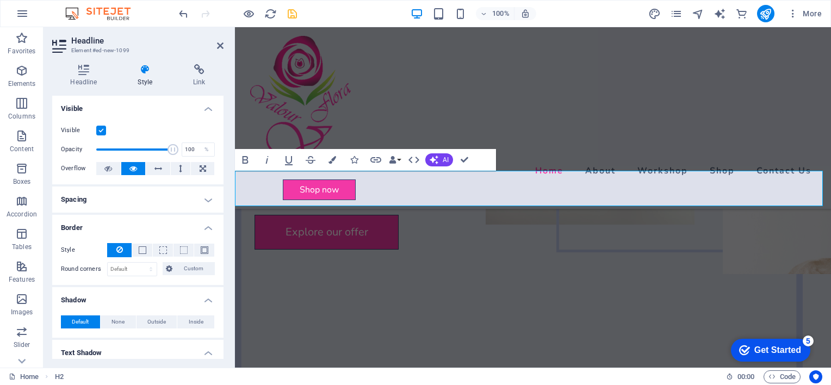
click at [163, 199] on h4 "Spacing" at bounding box center [137, 200] width 171 height 26
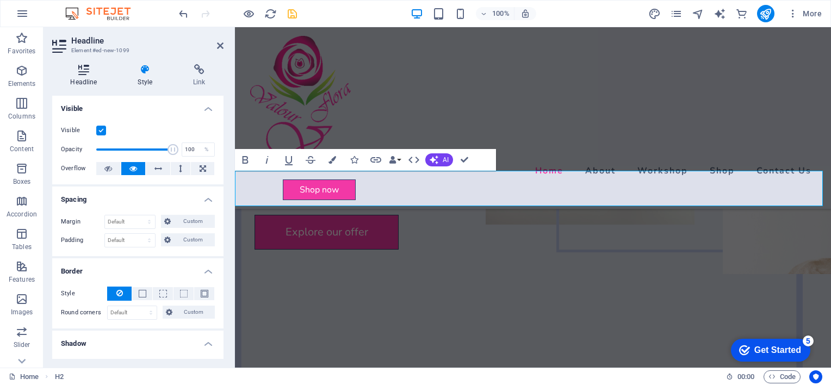
click at [89, 78] on h4 "Headline" at bounding box center [85, 75] width 67 height 23
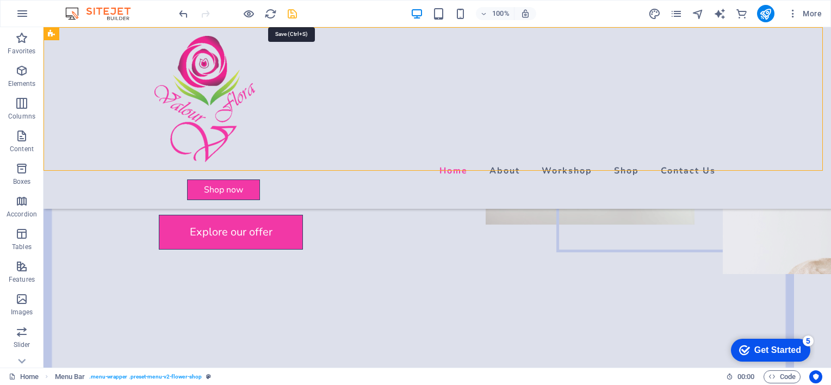
click at [291, 12] on icon "save" at bounding box center [292, 14] width 13 height 13
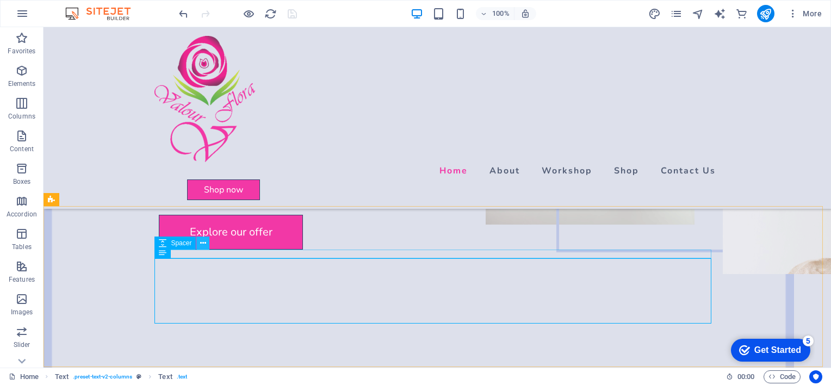
click at [204, 244] on icon at bounding box center [203, 243] width 6 height 11
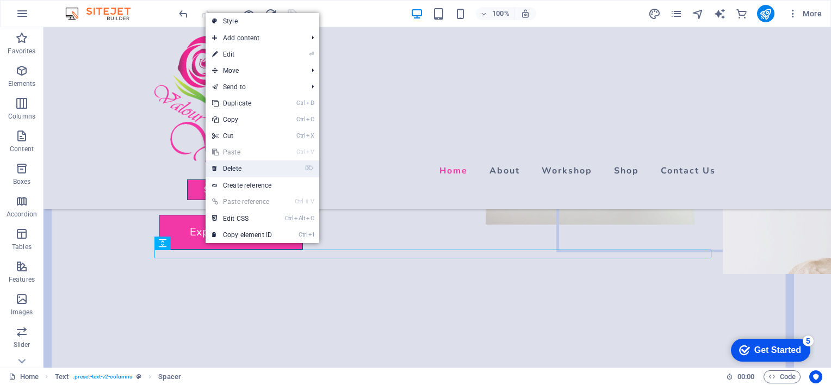
click at [239, 165] on link "⌦ Delete" at bounding box center [242, 168] width 73 height 16
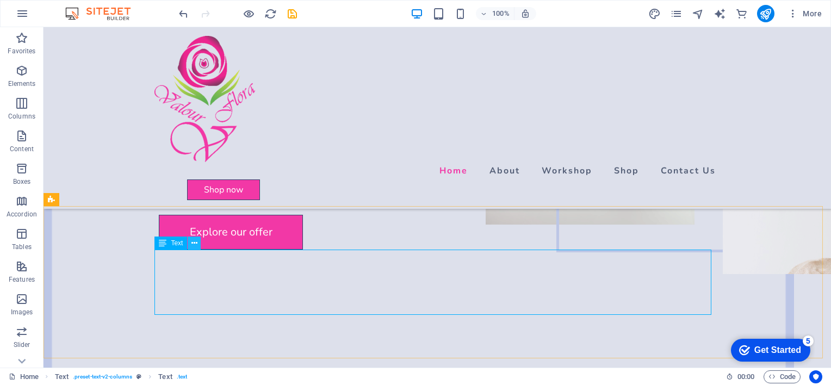
click at [198, 239] on button at bounding box center [194, 243] width 13 height 13
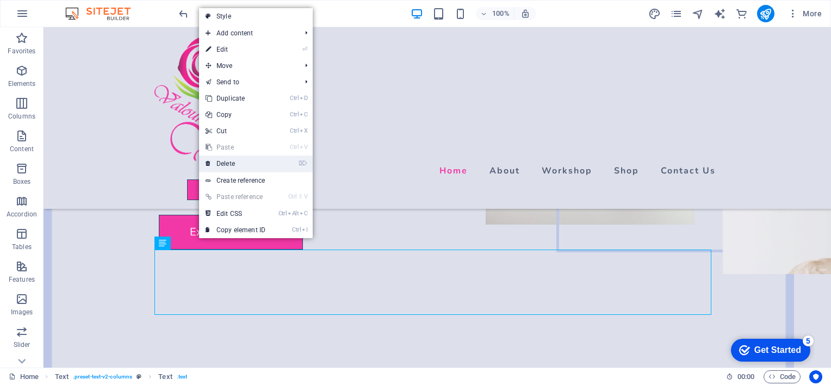
click at [243, 165] on link "⌦ Delete" at bounding box center [235, 164] width 73 height 16
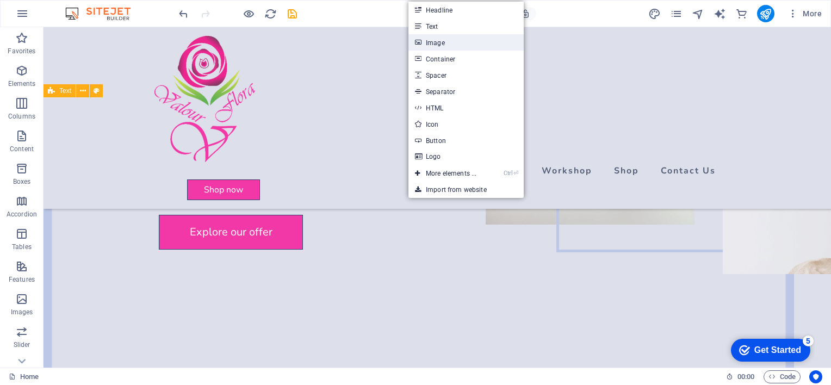
click at [441, 45] on link "Image" at bounding box center [465, 42] width 115 height 16
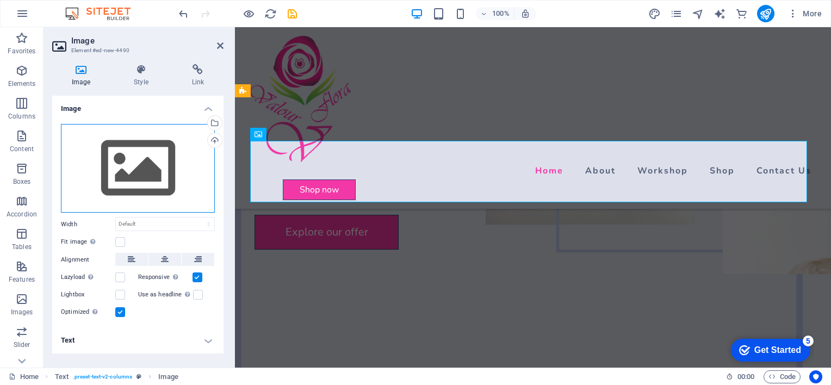
click at [119, 178] on div "Drag files here, click to choose files or select files from Files or our free s…" at bounding box center [138, 168] width 154 height 89
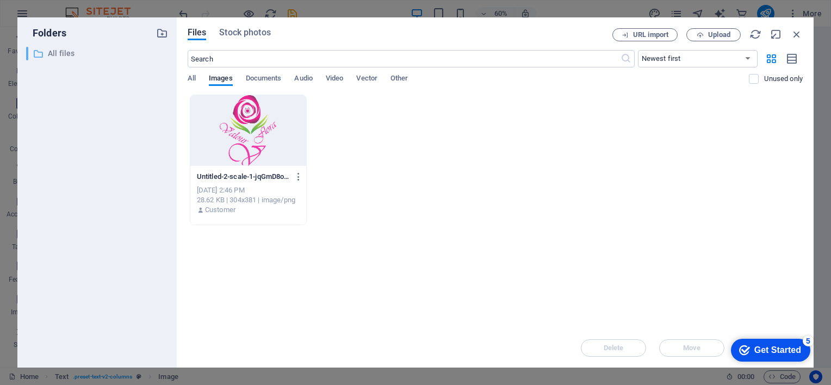
click at [55, 54] on p "All files" at bounding box center [98, 53] width 100 height 13
click at [257, 80] on span "Documents" at bounding box center [264, 79] width 36 height 15
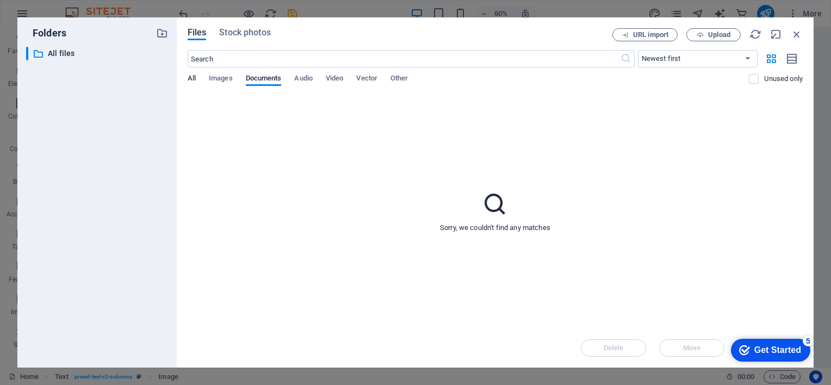
click at [194, 78] on span "All" at bounding box center [192, 79] width 8 height 15
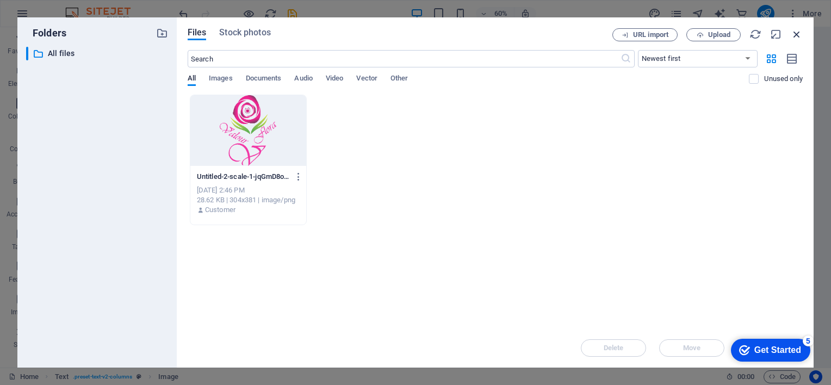
click at [791, 32] on icon "button" at bounding box center [797, 34] width 12 height 12
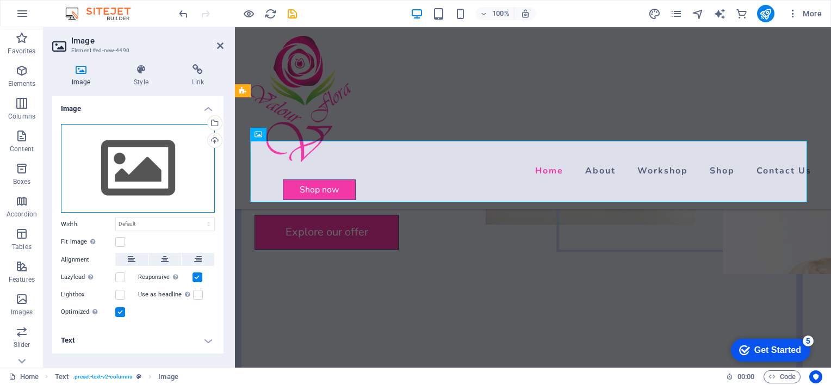
click at [135, 171] on div "Drag files here, click to choose files or select files from Files or our free s…" at bounding box center [138, 168] width 154 height 89
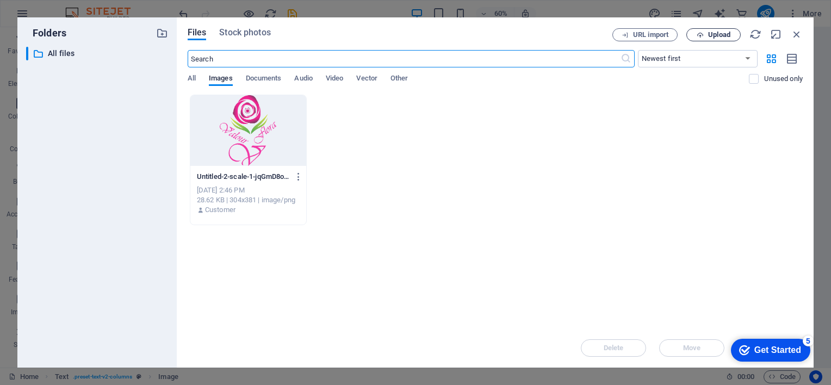
click at [715, 33] on span "Upload" at bounding box center [719, 35] width 22 height 7
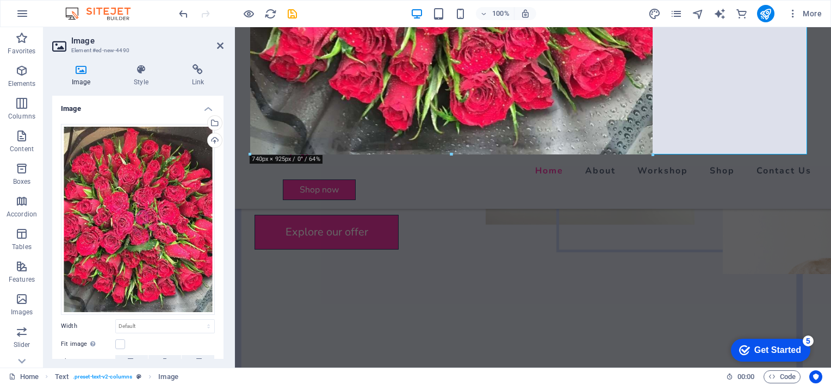
drag, startPoint x: 252, startPoint y: 345, endPoint x: 414, endPoint y: 150, distance: 253.6
type input "740"
select select "px"
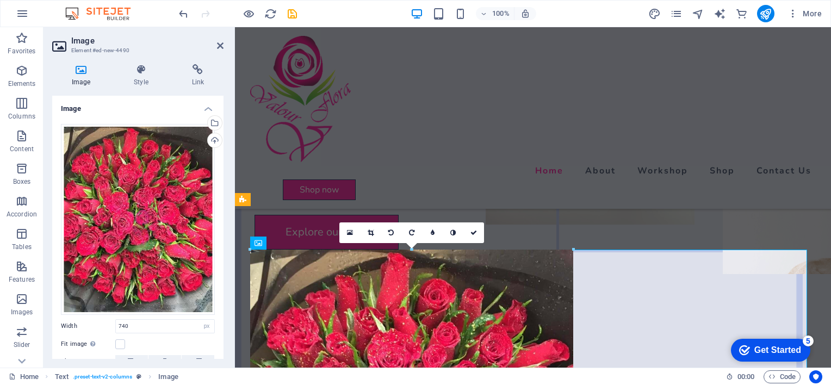
drag, startPoint x: 972, startPoint y: 583, endPoint x: 732, endPoint y: 344, distance: 338.7
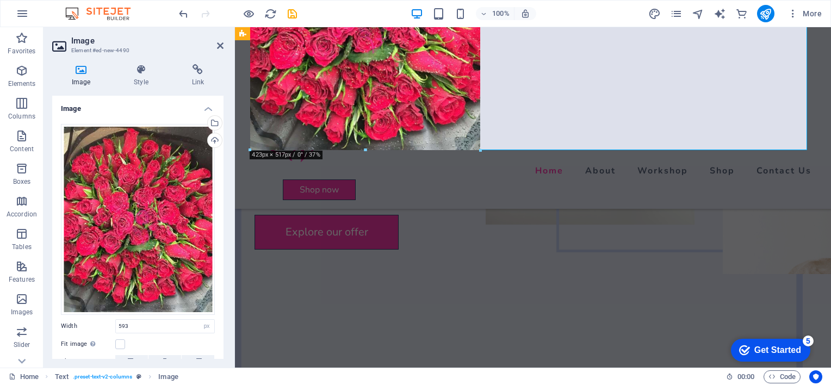
drag, startPoint x: 572, startPoint y: 273, endPoint x: 476, endPoint y: 150, distance: 156.1
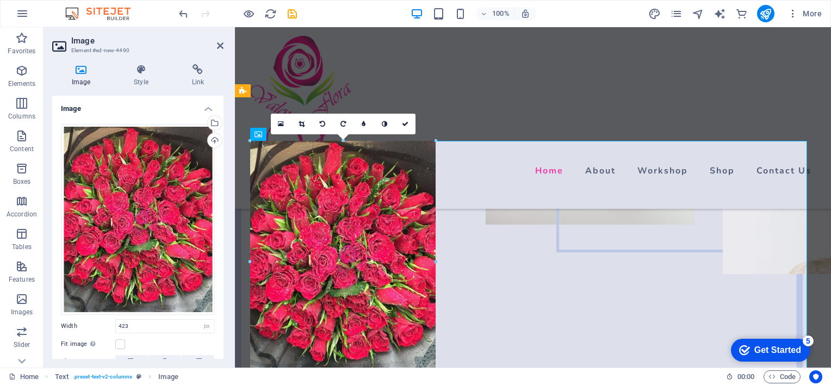
drag, startPoint x: 480, startPoint y: 282, endPoint x: 437, endPoint y: 287, distance: 42.7
type input "340"
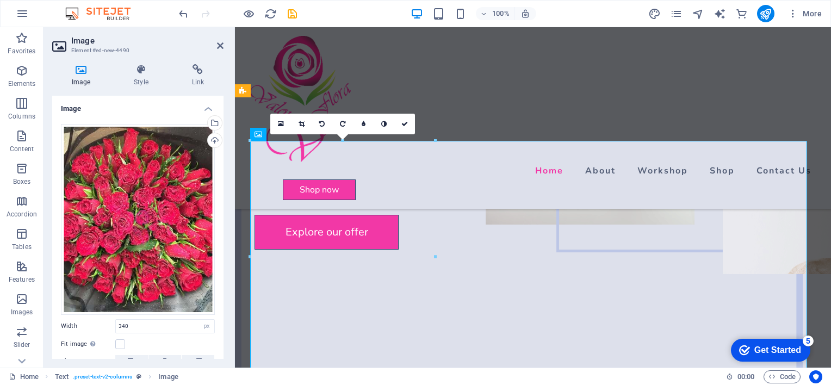
scroll to position [54, 0]
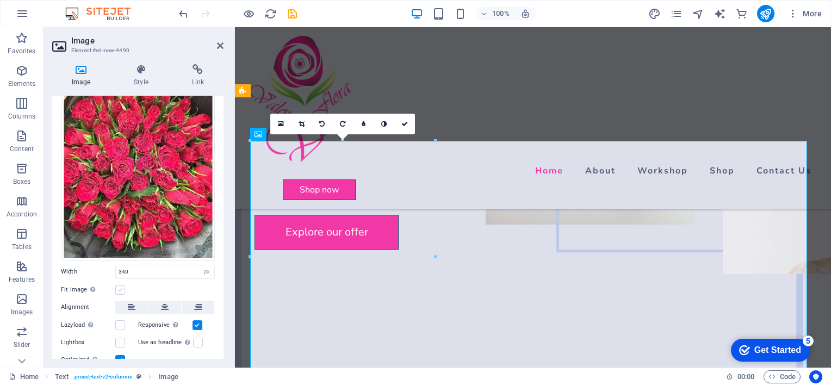
click at [122, 290] on label at bounding box center [120, 290] width 10 height 10
click at [0, 0] on input "Fit image Automatically fit image to a fixed width and height" at bounding box center [0, 0] width 0 height 0
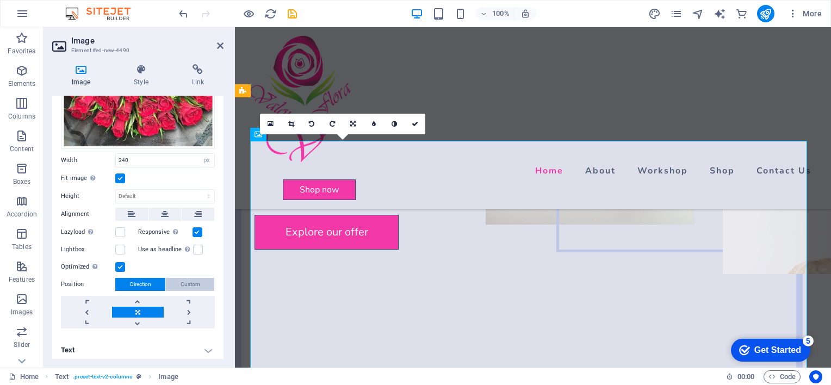
scroll to position [167, 0]
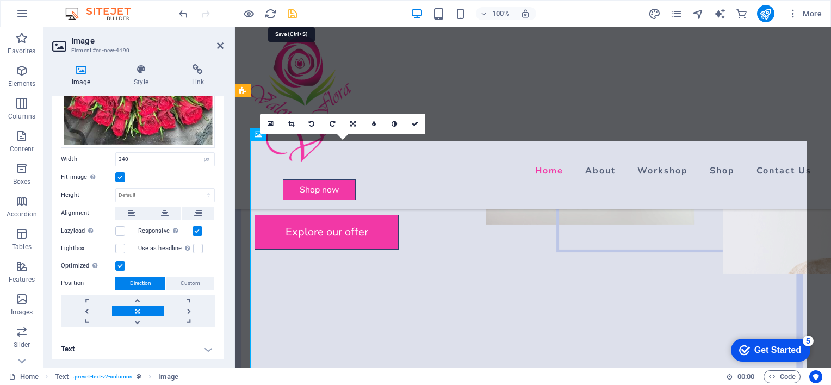
click at [294, 13] on icon "save" at bounding box center [292, 14] width 13 height 13
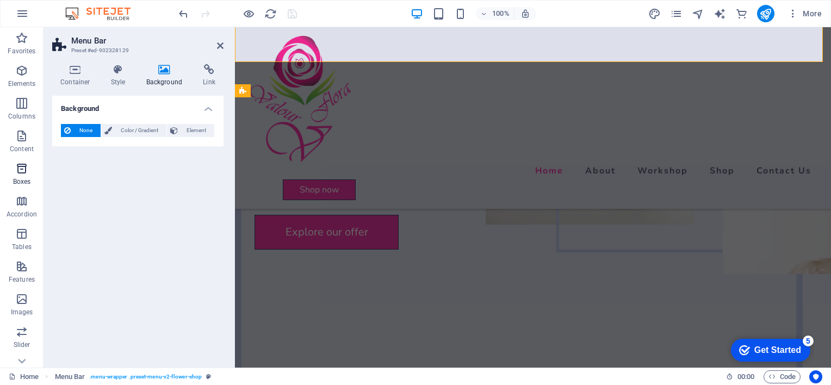
click at [24, 176] on span "Boxes" at bounding box center [22, 175] width 44 height 26
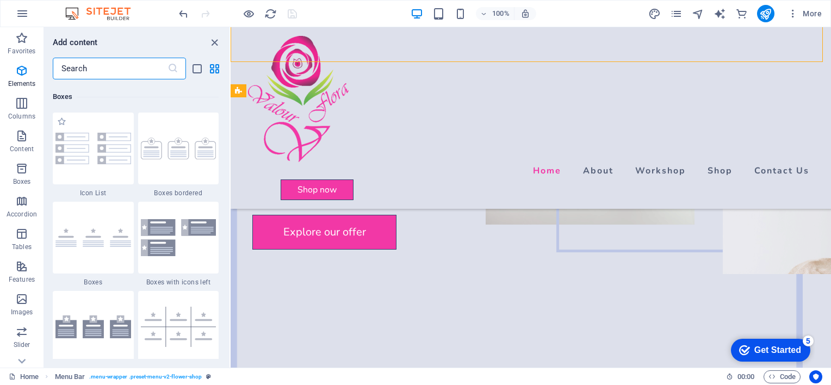
scroll to position [2999, 0]
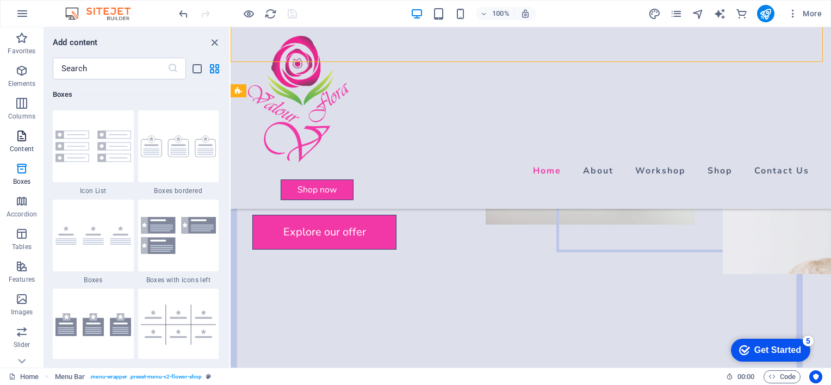
click at [23, 139] on icon "button" at bounding box center [21, 135] width 13 height 13
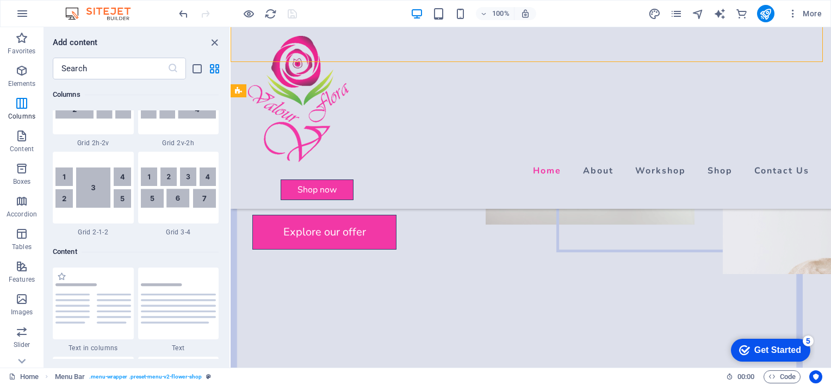
scroll to position [1685, 0]
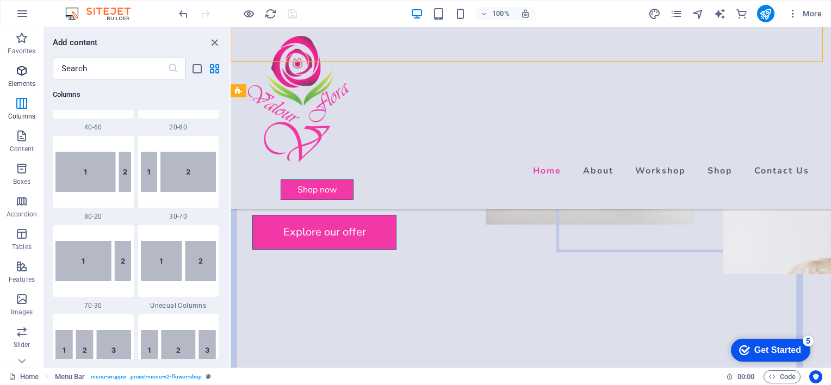
click at [35, 67] on span "Elements" at bounding box center [22, 77] width 44 height 26
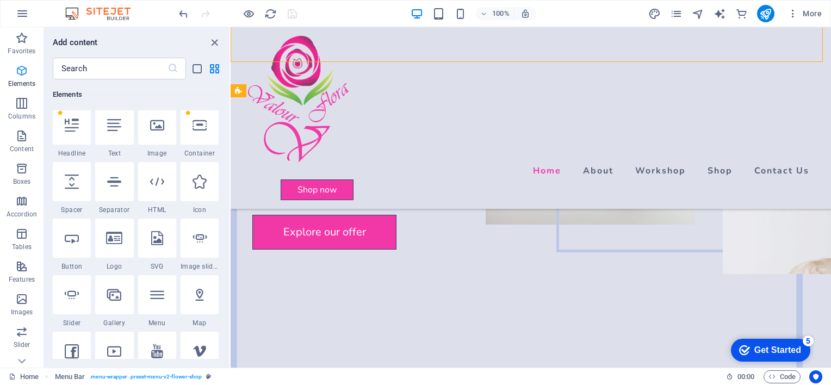
scroll to position [115, 0]
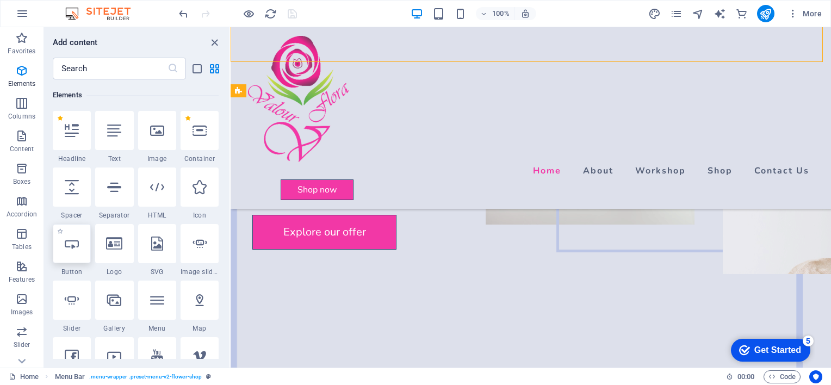
click at [69, 250] on icon at bounding box center [72, 244] width 14 height 14
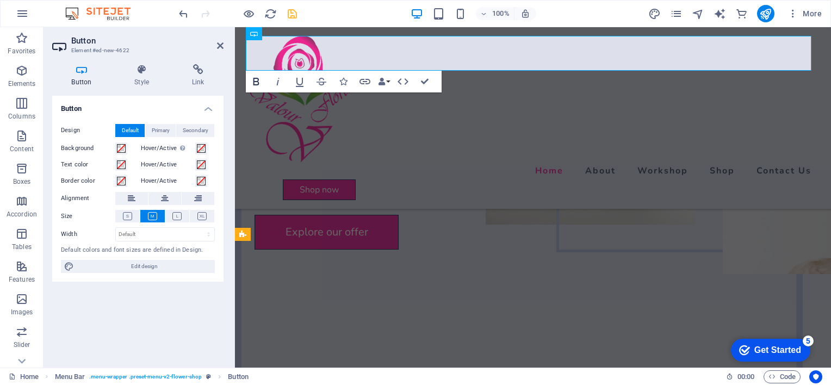
click at [256, 84] on icon "button" at bounding box center [256, 81] width 13 height 13
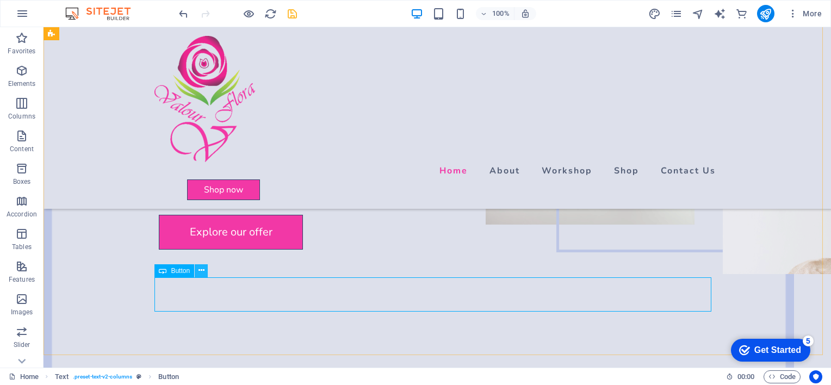
click at [198, 272] on icon at bounding box center [201, 270] width 6 height 11
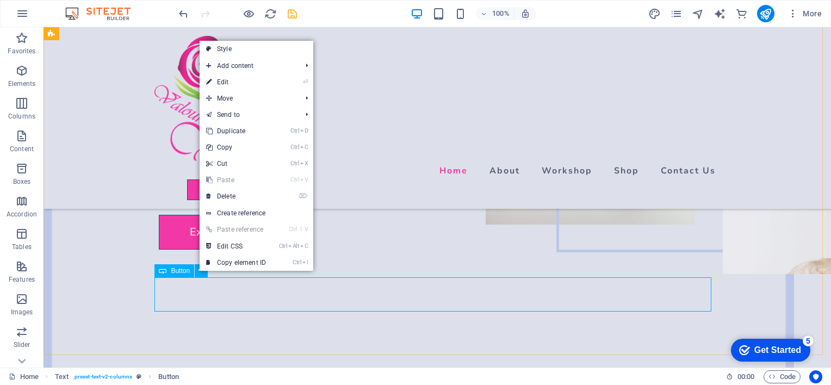
click at [181, 268] on span "Button" at bounding box center [180, 271] width 19 height 7
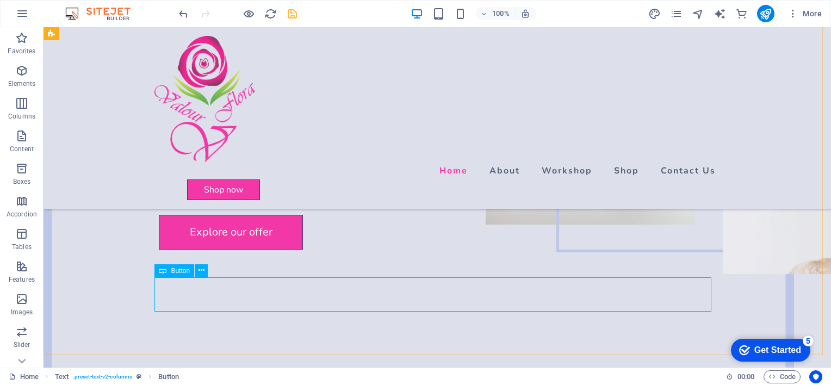
click at [172, 274] on span "Button" at bounding box center [180, 271] width 19 height 7
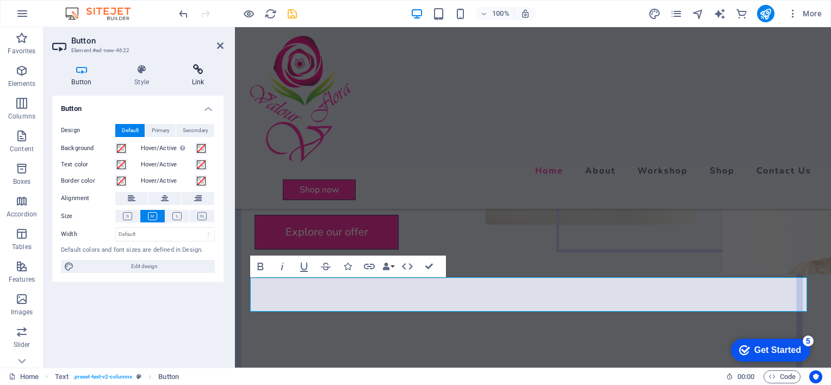
click at [194, 74] on icon at bounding box center [197, 69] width 51 height 11
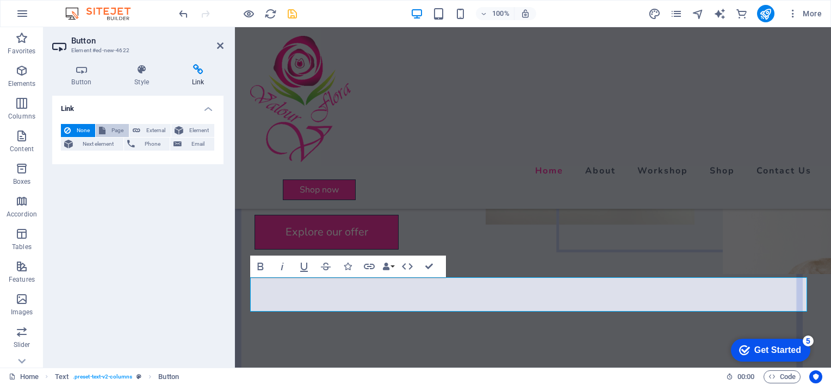
click at [115, 133] on span "Page" at bounding box center [117, 130] width 17 height 13
select select
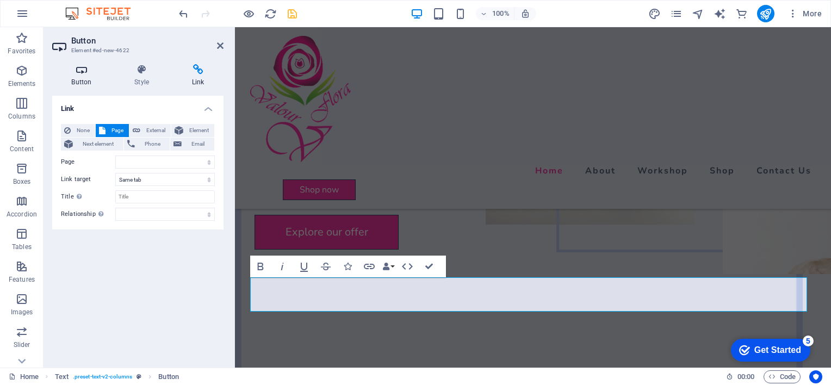
click at [89, 74] on icon at bounding box center [81, 69] width 59 height 11
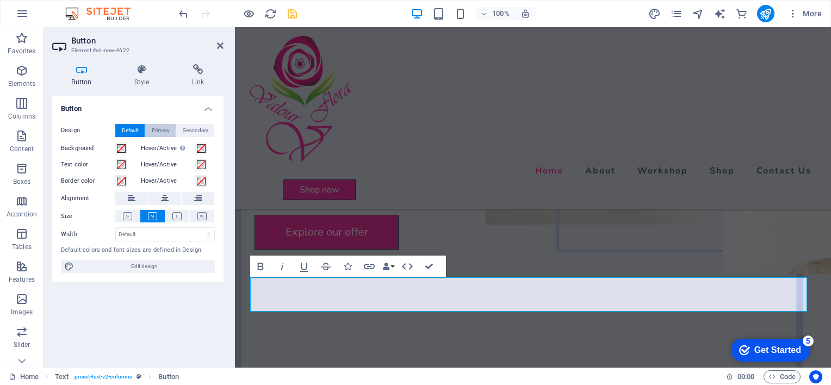
click at [159, 133] on span "Primary" at bounding box center [161, 130] width 18 height 13
click at [175, 218] on icon at bounding box center [176, 216] width 9 height 8
click at [203, 213] on icon at bounding box center [201, 216] width 9 height 8
click at [130, 216] on icon at bounding box center [127, 216] width 9 height 8
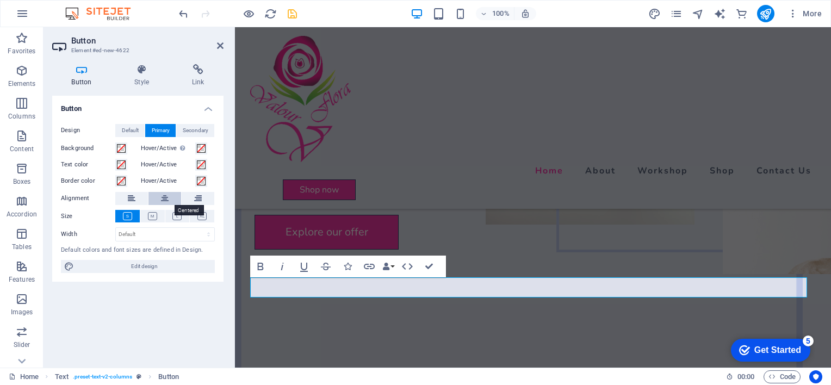
click at [159, 200] on button at bounding box center [164, 198] width 33 height 13
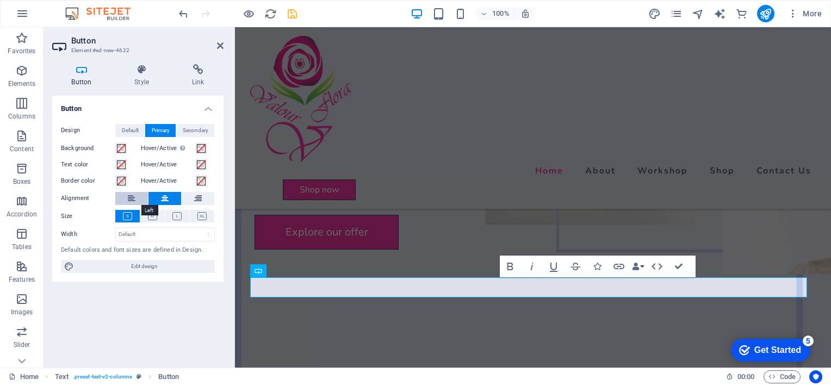
click at [137, 201] on button at bounding box center [131, 198] width 33 height 13
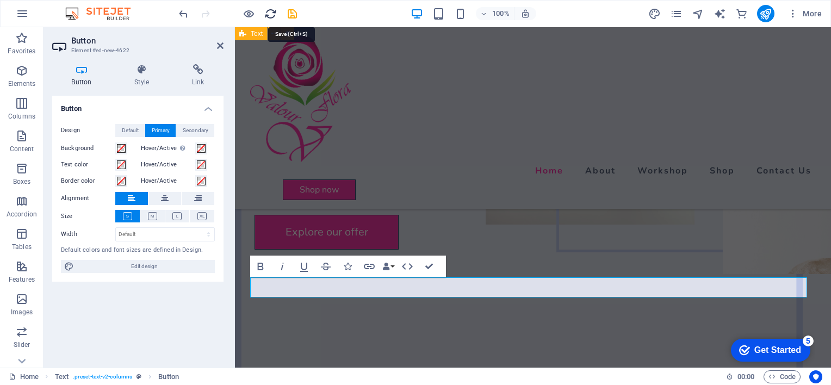
drag, startPoint x: 290, startPoint y: 17, endPoint x: 265, endPoint y: 17, distance: 25.0
click at [290, 17] on icon "save" at bounding box center [292, 14] width 13 height 13
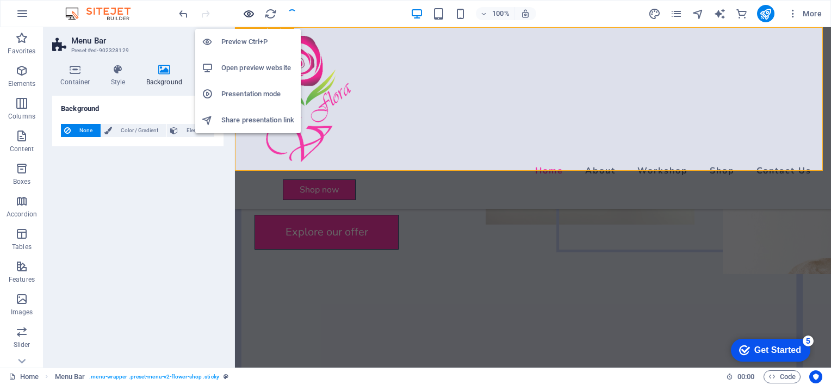
click at [247, 14] on icon "button" at bounding box center [249, 14] width 13 height 13
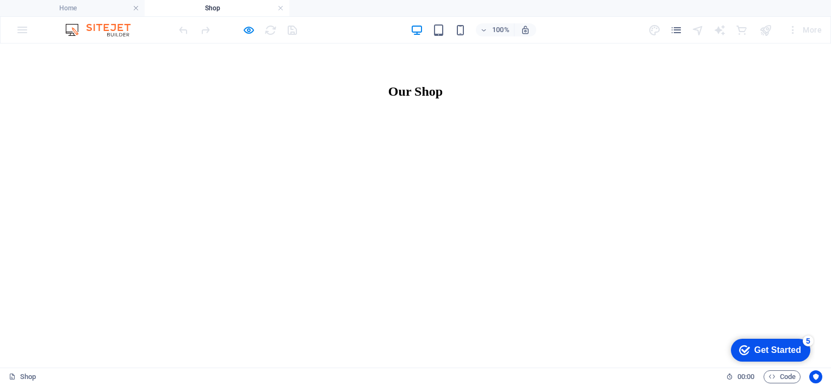
scroll to position [501, 0]
